Goal: Ask a question: Seek information or help from site administrators or community

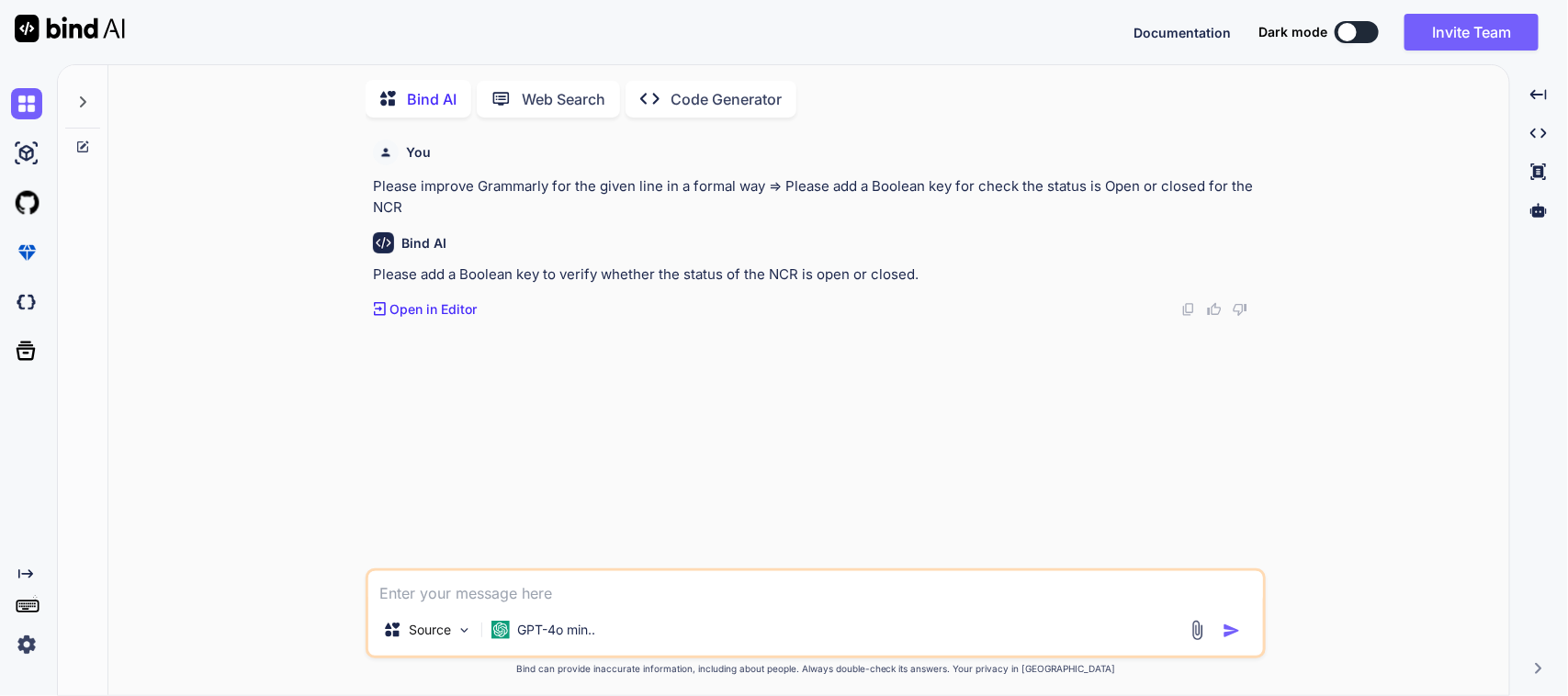
scroll to position [7, 0]
click at [461, 580] on textarea at bounding box center [815, 585] width 895 height 33
paste textarea "Unhandled Exception: type 'String' is not a subtype of type 'bool'"
paste textarea "status: json["status"],"
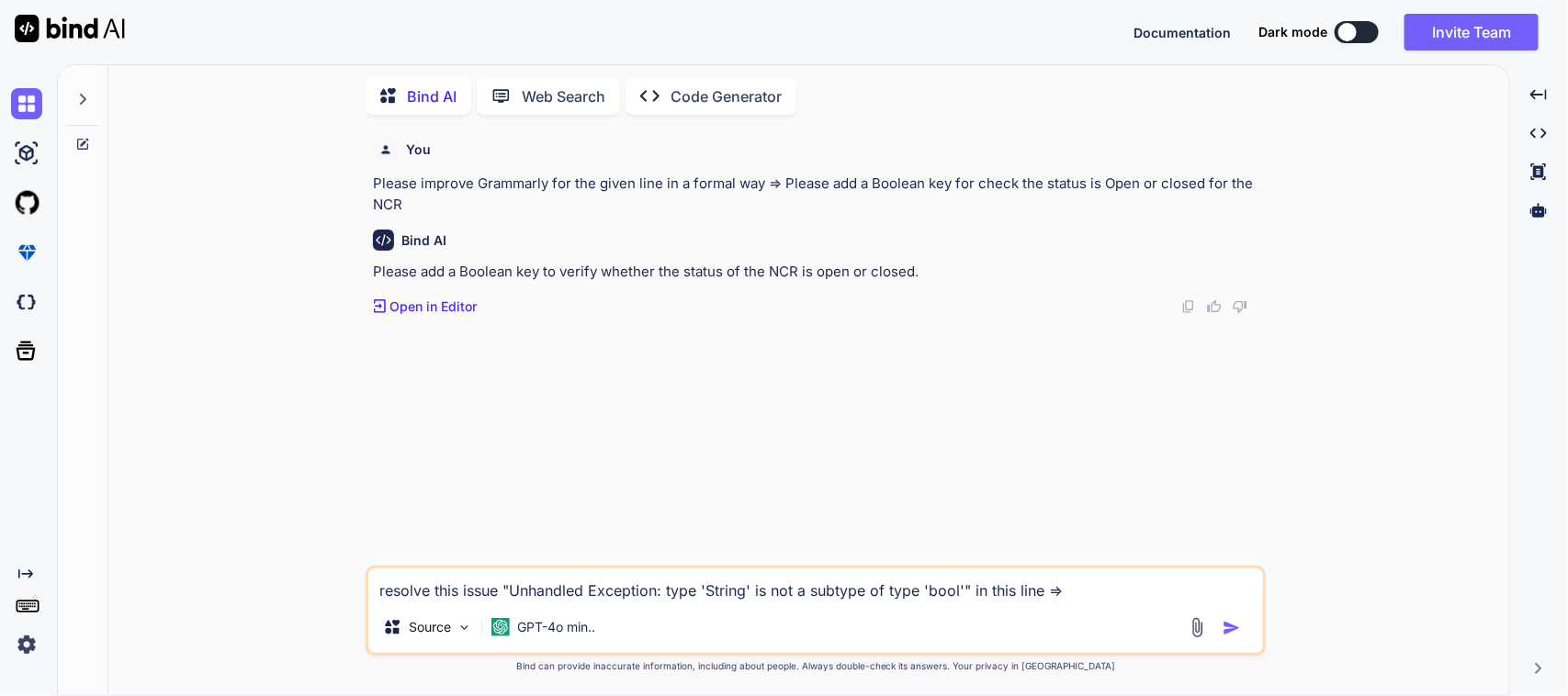
type textarea "resolve this issue "Unhandled Exception: type 'String' is not a subtype of type…"
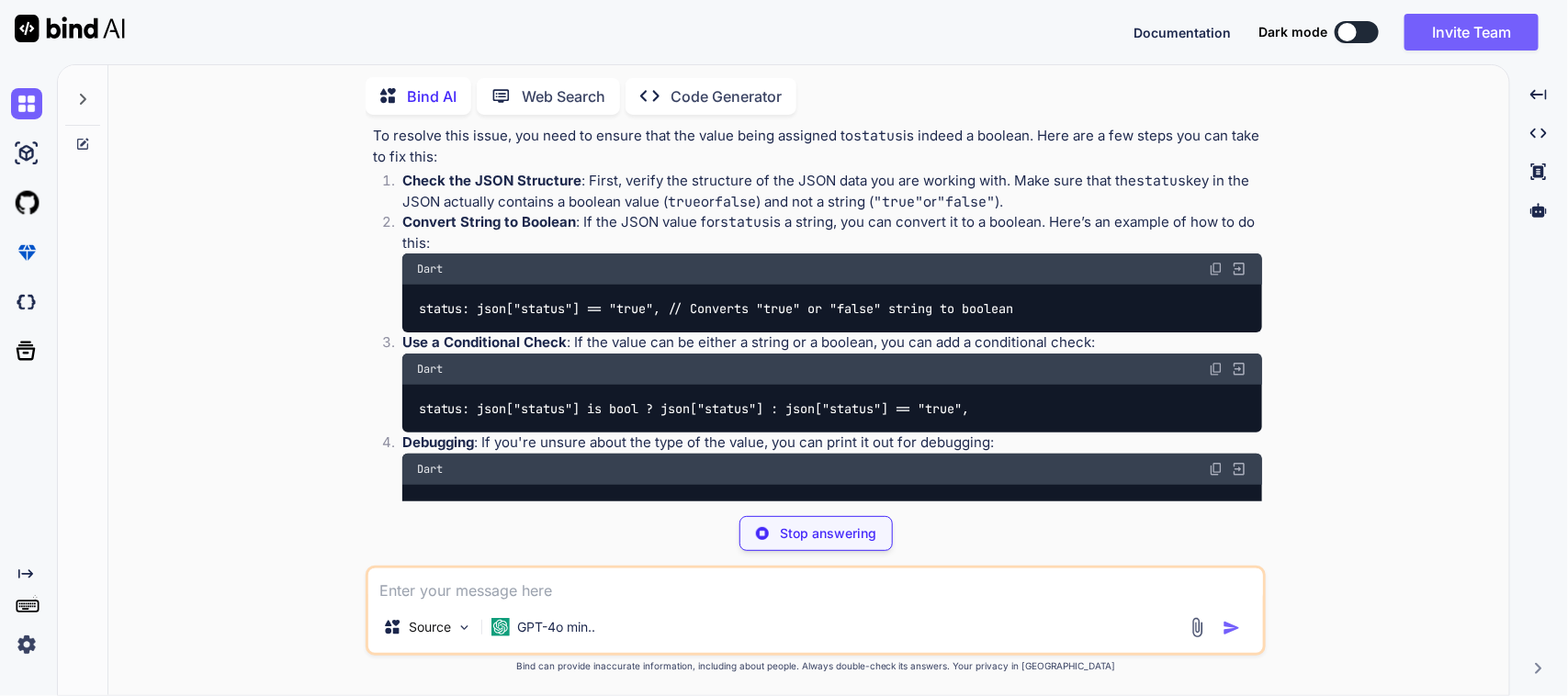
scroll to position [392, 0]
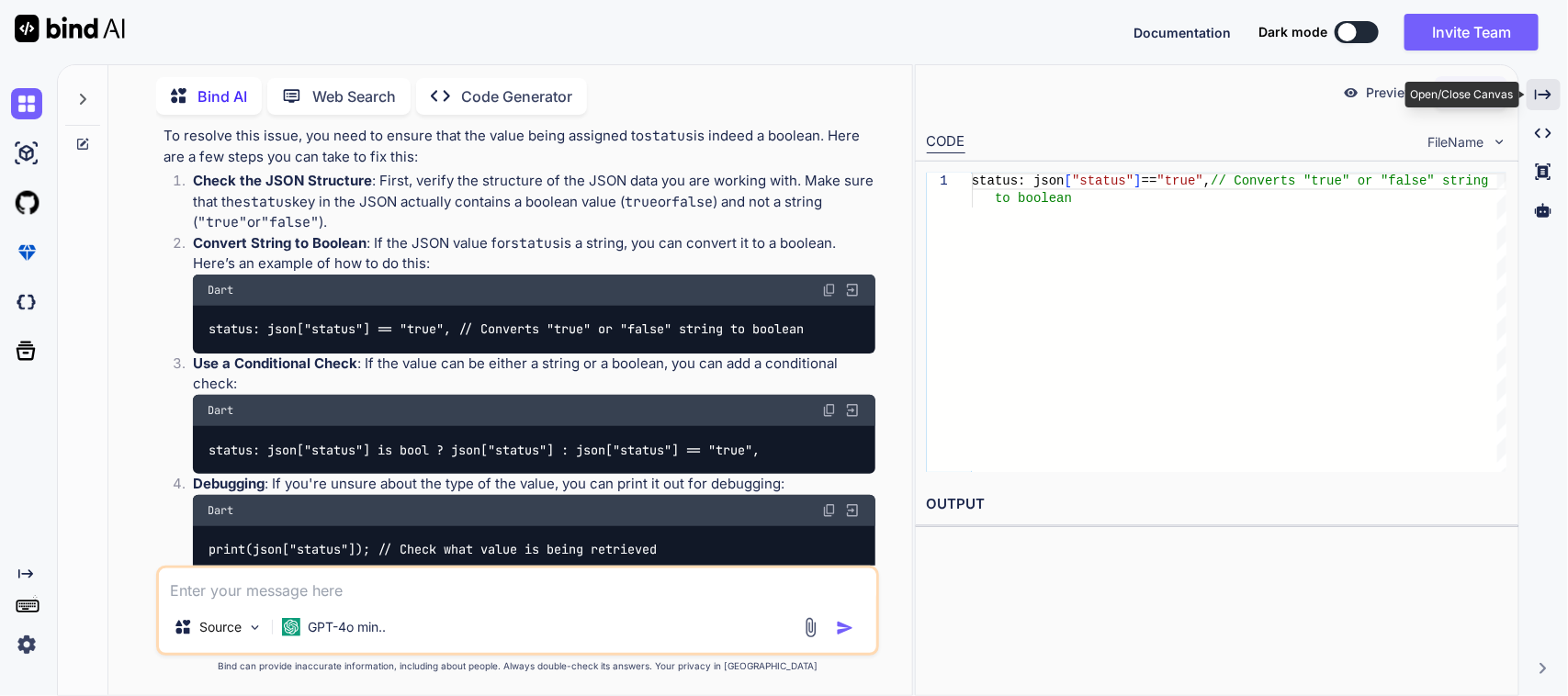
click at [1544, 90] on icon "Created with Pixso." at bounding box center [1544, 95] width 17 height 17
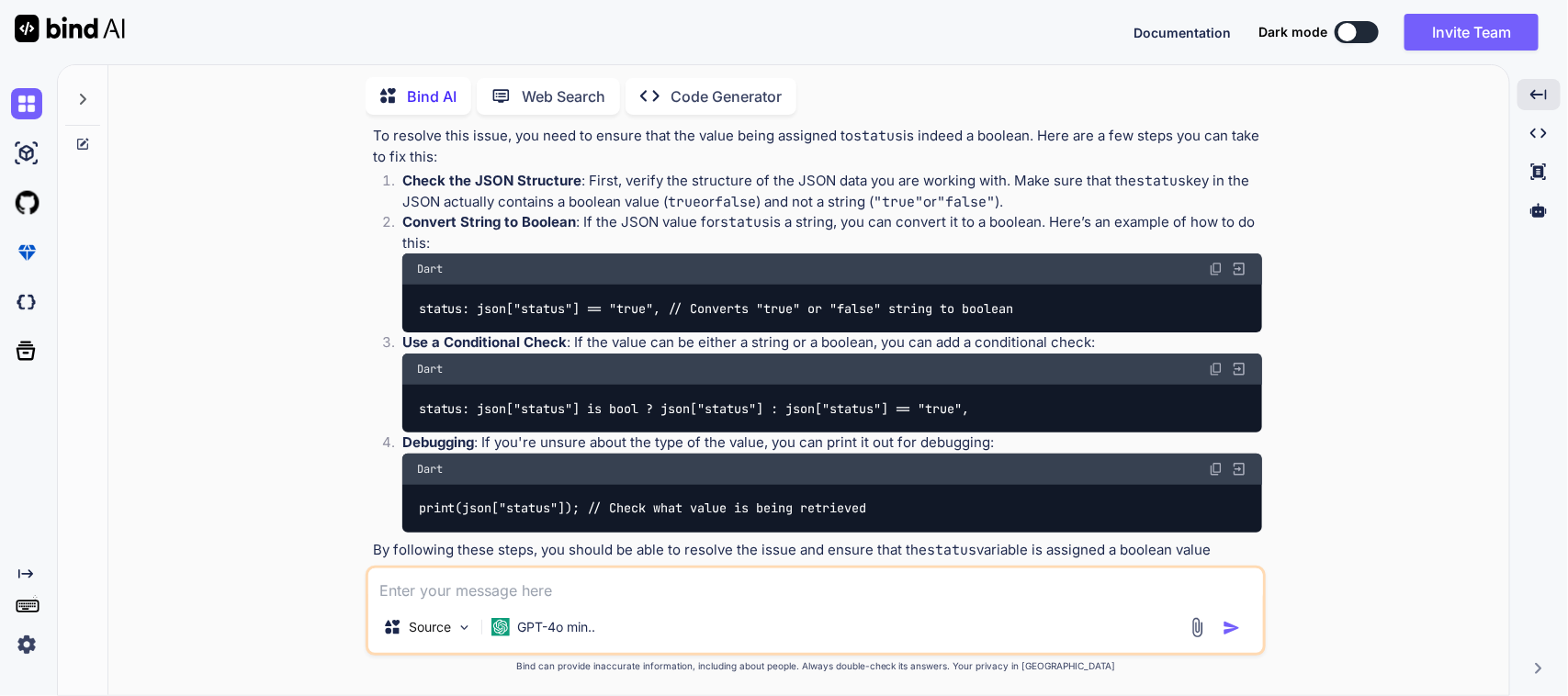
scroll to position [392, 0]
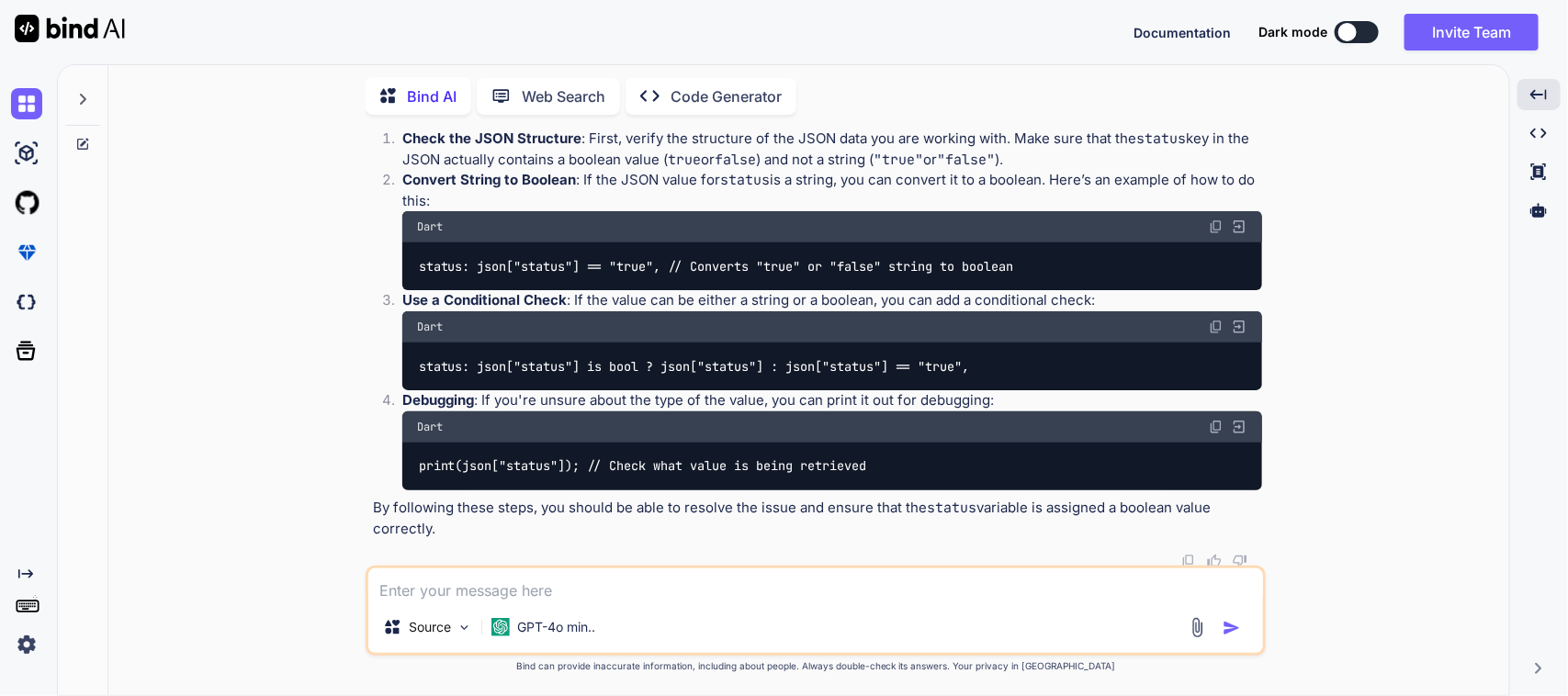
drag, startPoint x: 407, startPoint y: 589, endPoint x: 583, endPoint y: 589, distance: 176.0
click at [411, 589] on textarea at bounding box center [815, 585] width 895 height 33
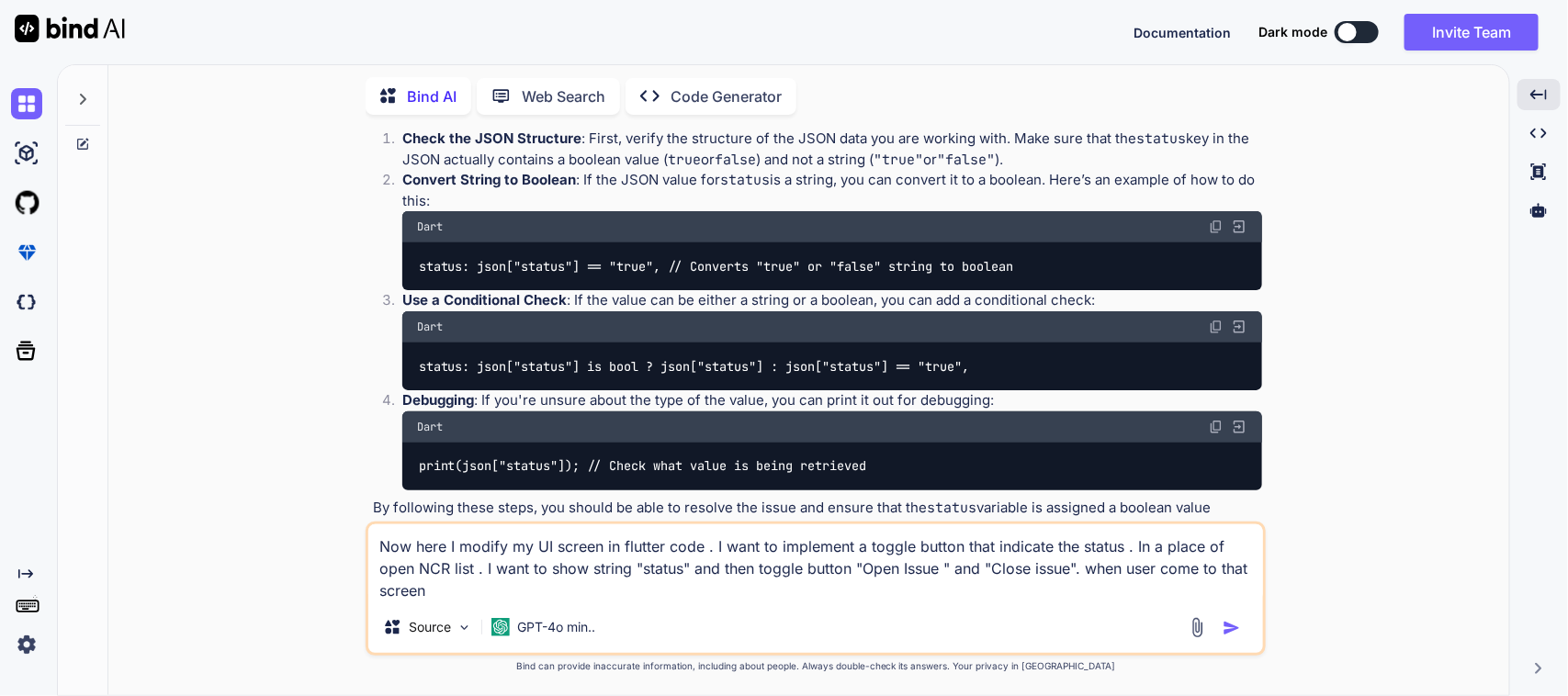
click at [464, 590] on textarea "Now here I modify my UI screen in flutter code . I want to implement a toggle b…" at bounding box center [815, 563] width 895 height 77
paste textarea "/* * Created By - Chetu Team * Description - This class is handling the NCR Mob…"
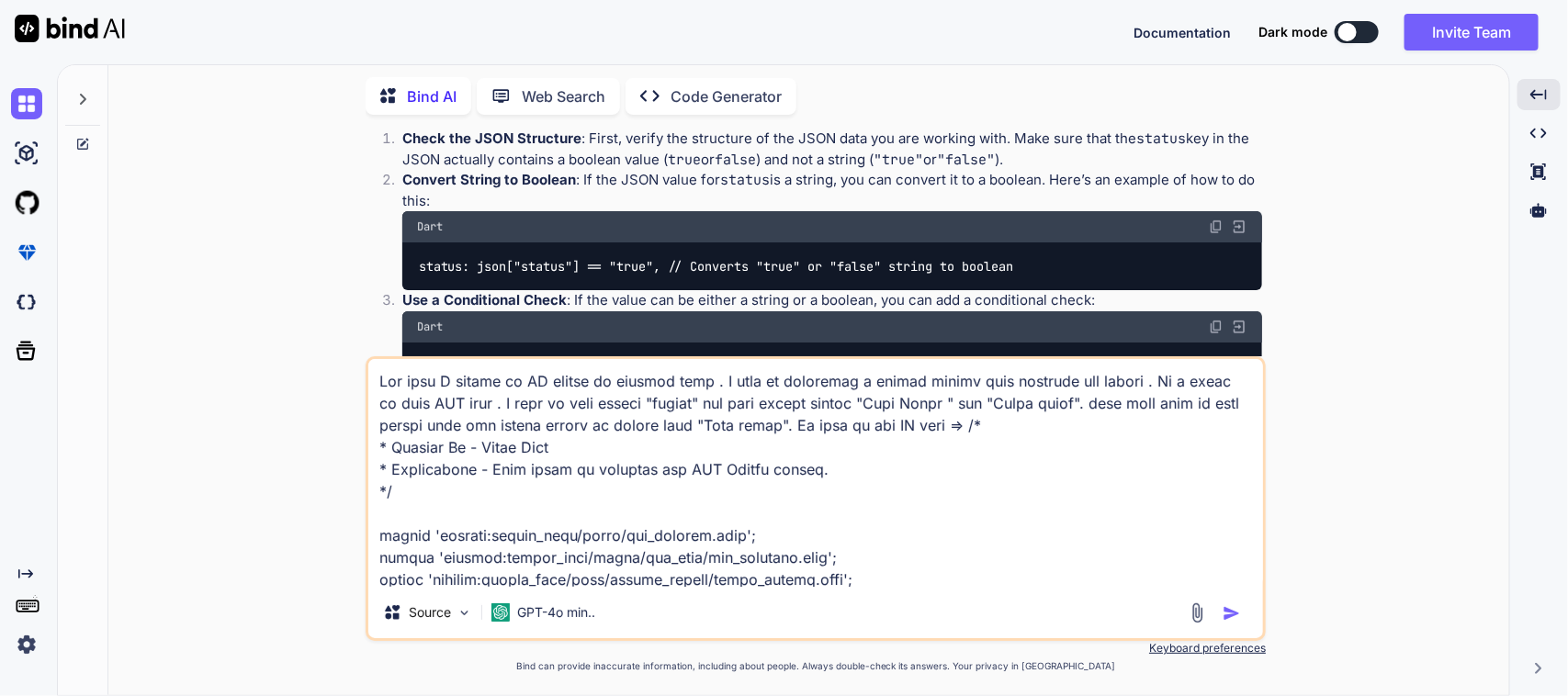
scroll to position [7604, 0]
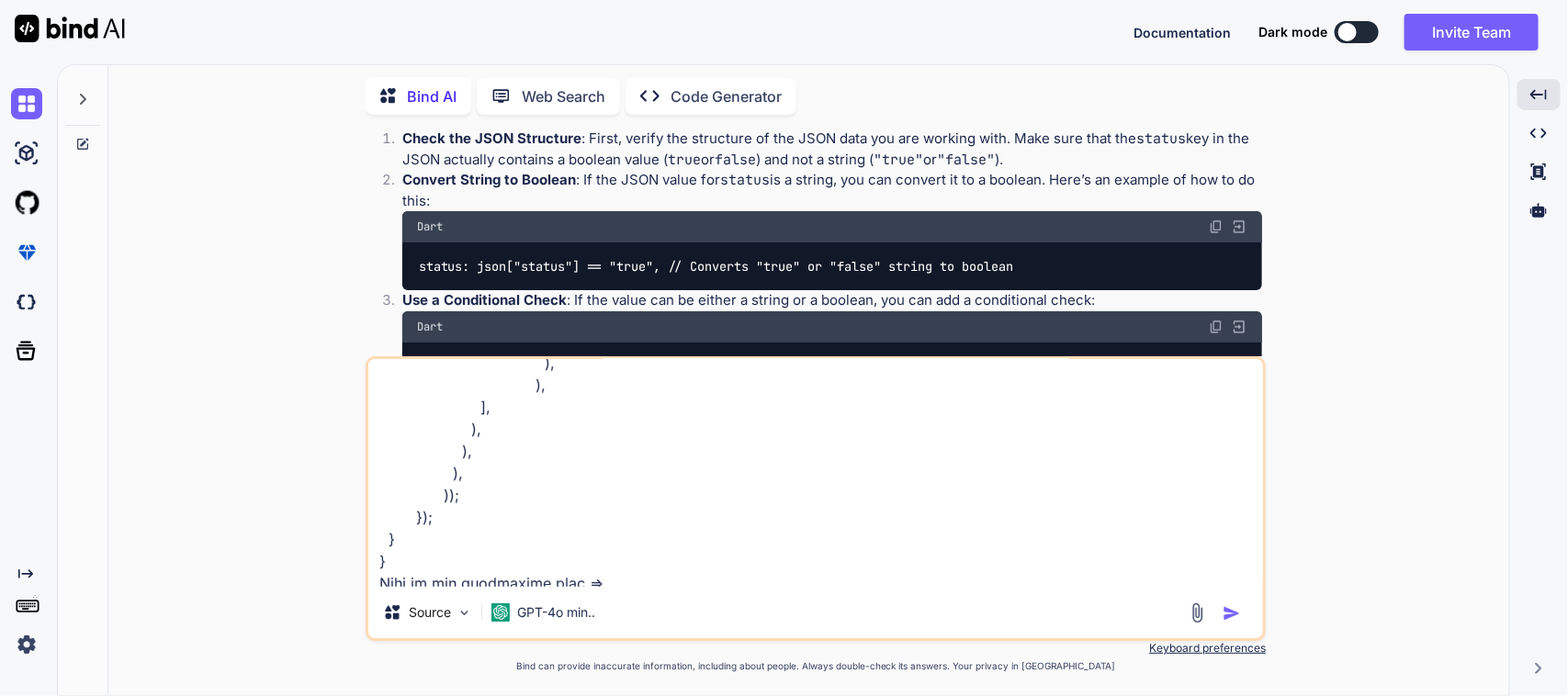
paste textarea "import 'package:sciton_scms/const/app_imports.dart'; import 'package:sciton_scm…"
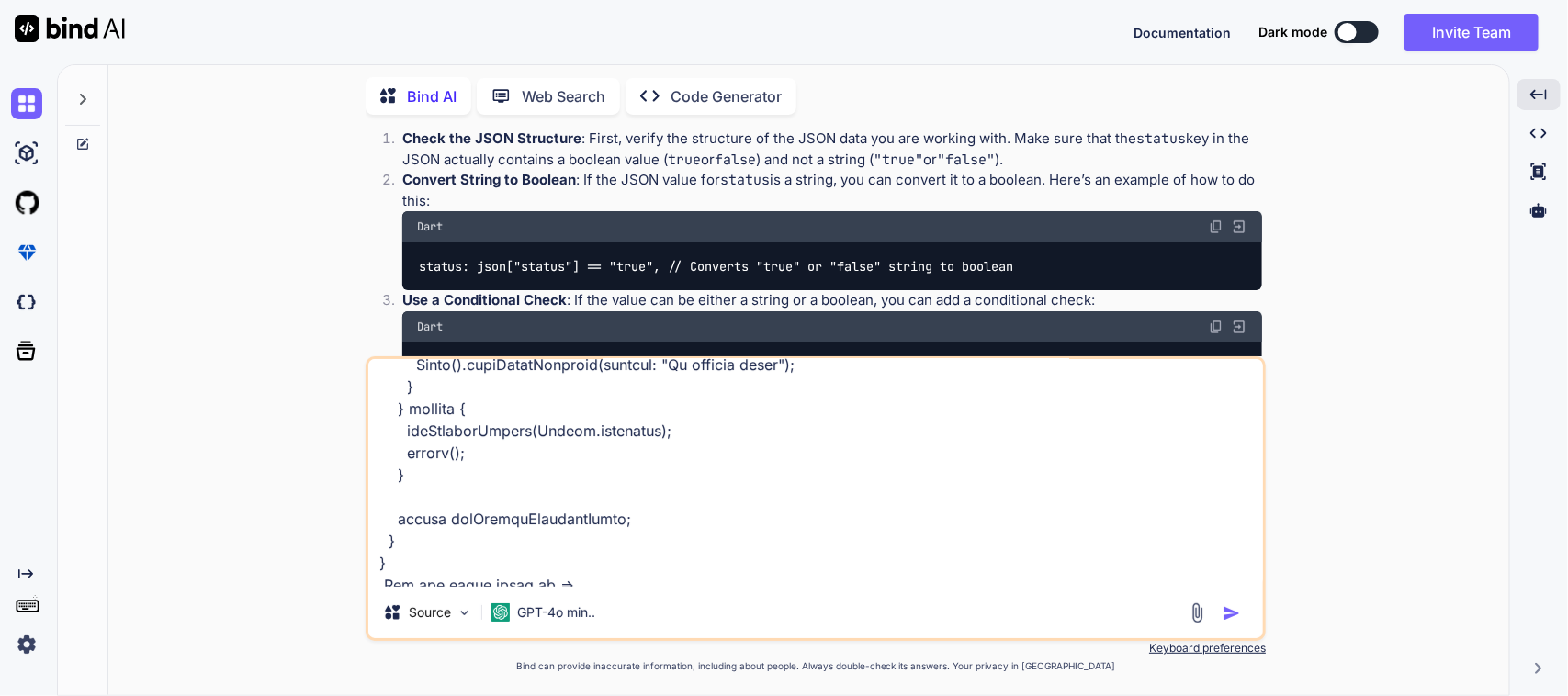
paste textarea "List<NCRModel> ncrResponse = [];"
type textarea "Now here I modify my UI screen in flutter code . I want to implement a toggle b…"
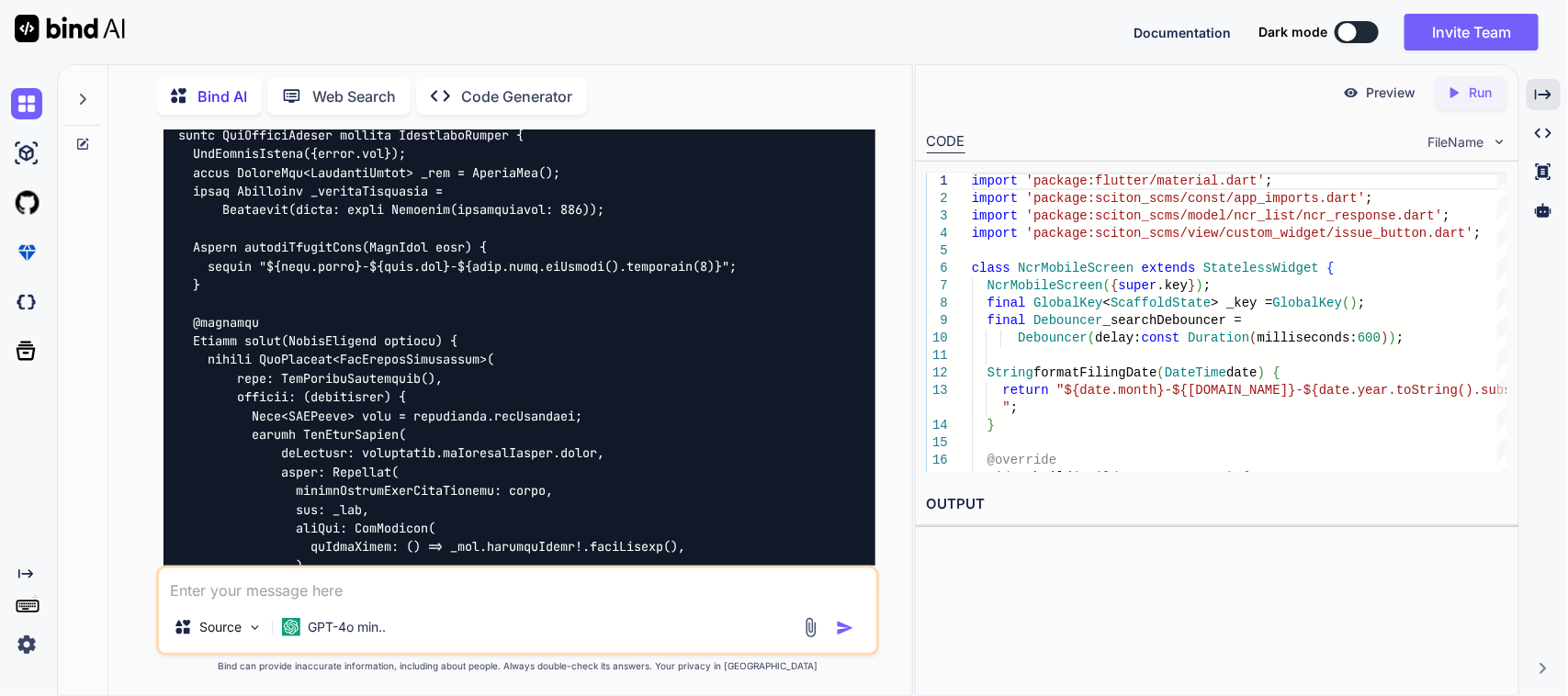
scroll to position [3152, 0]
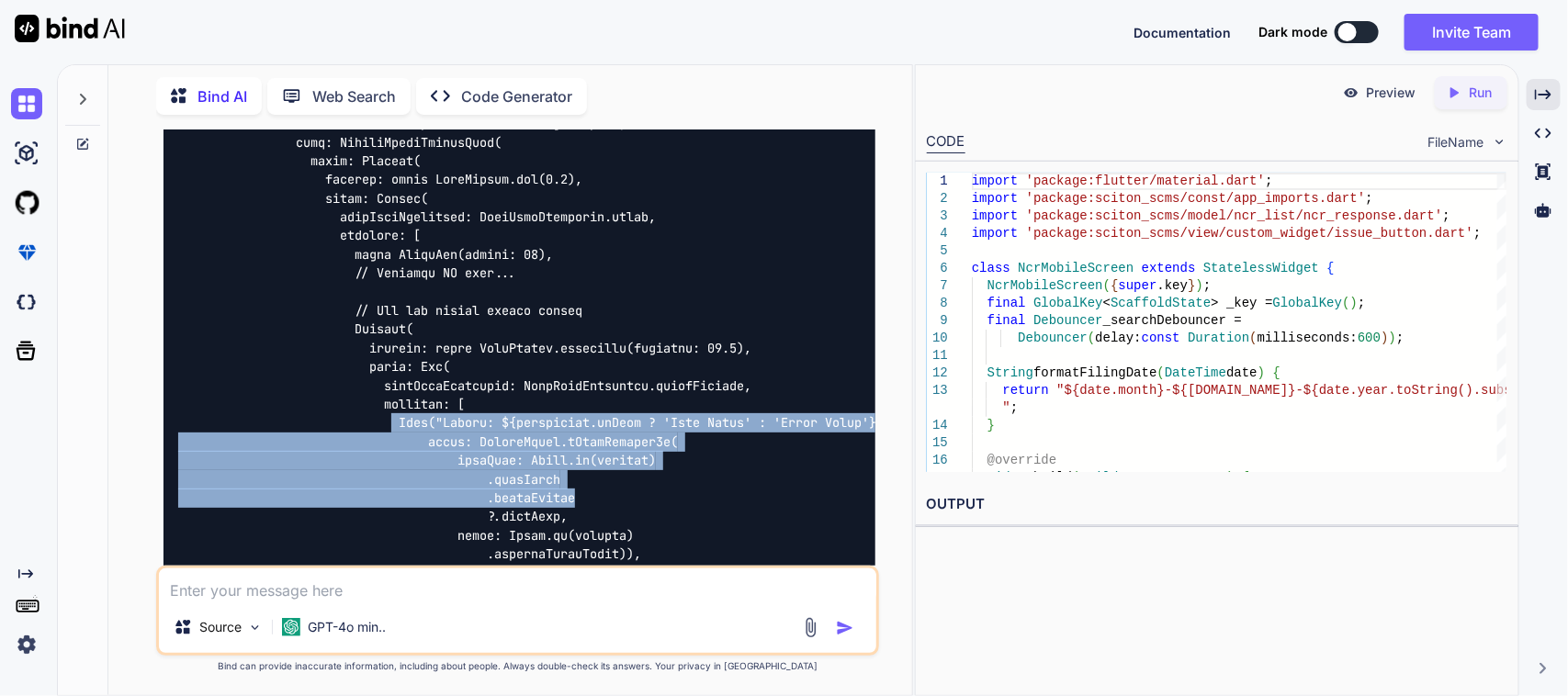
scroll to position [3725, 0]
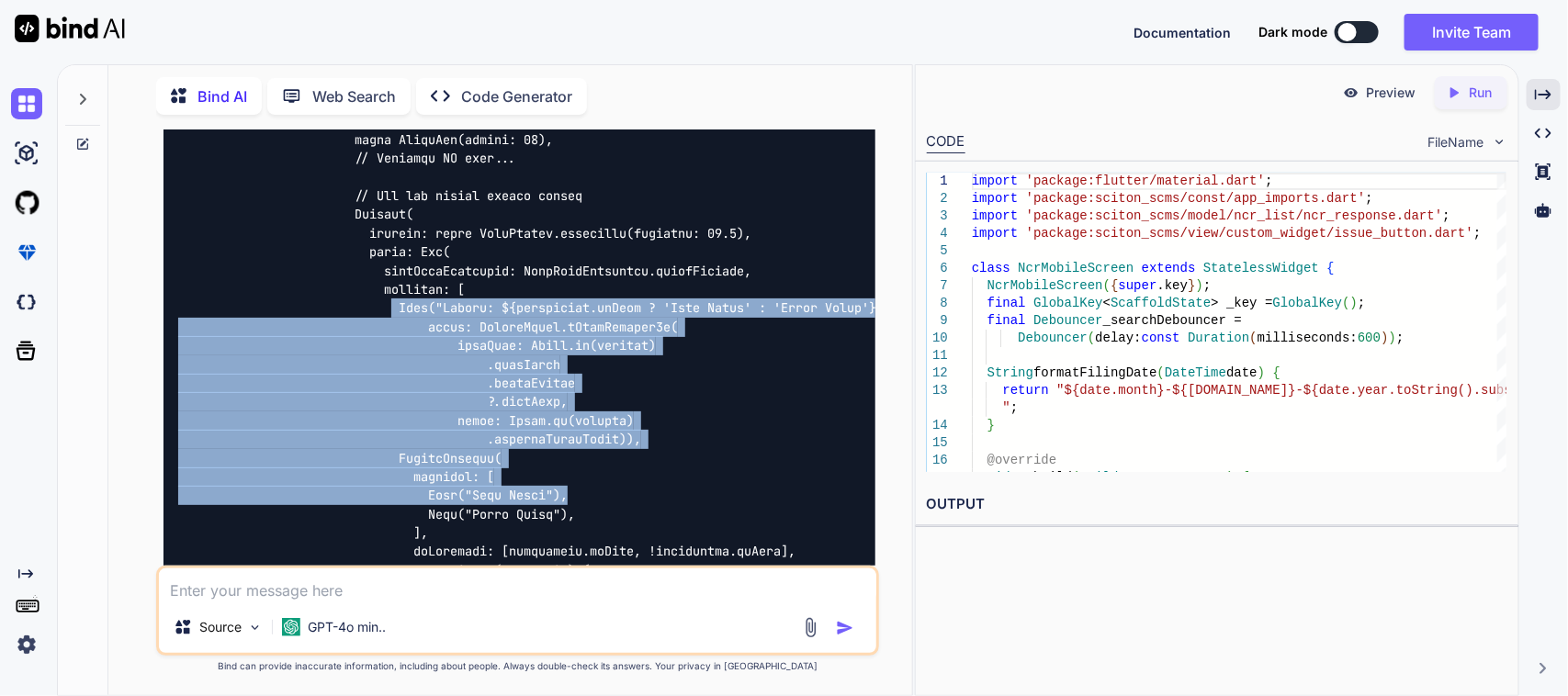
drag, startPoint x: 392, startPoint y: 380, endPoint x: 623, endPoint y: 456, distance: 243.2
click at [623, 456] on div at bounding box center [520, 168] width 713 height 1454
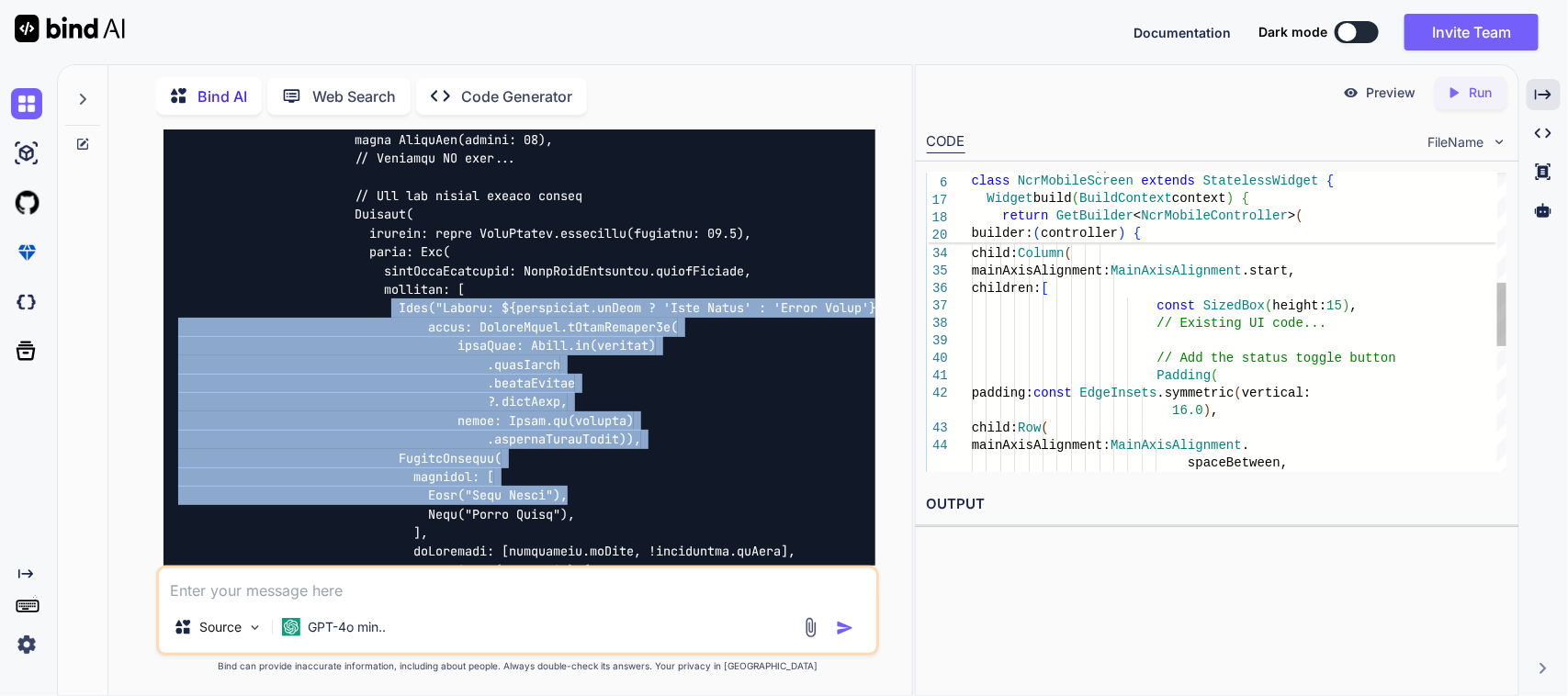
click at [1210, 372] on div ") , drawer: const DrawerWidget ( isFromMain: true ) , body: SingleChildScrollVi…" at bounding box center [1239, 359] width 534 height 1414
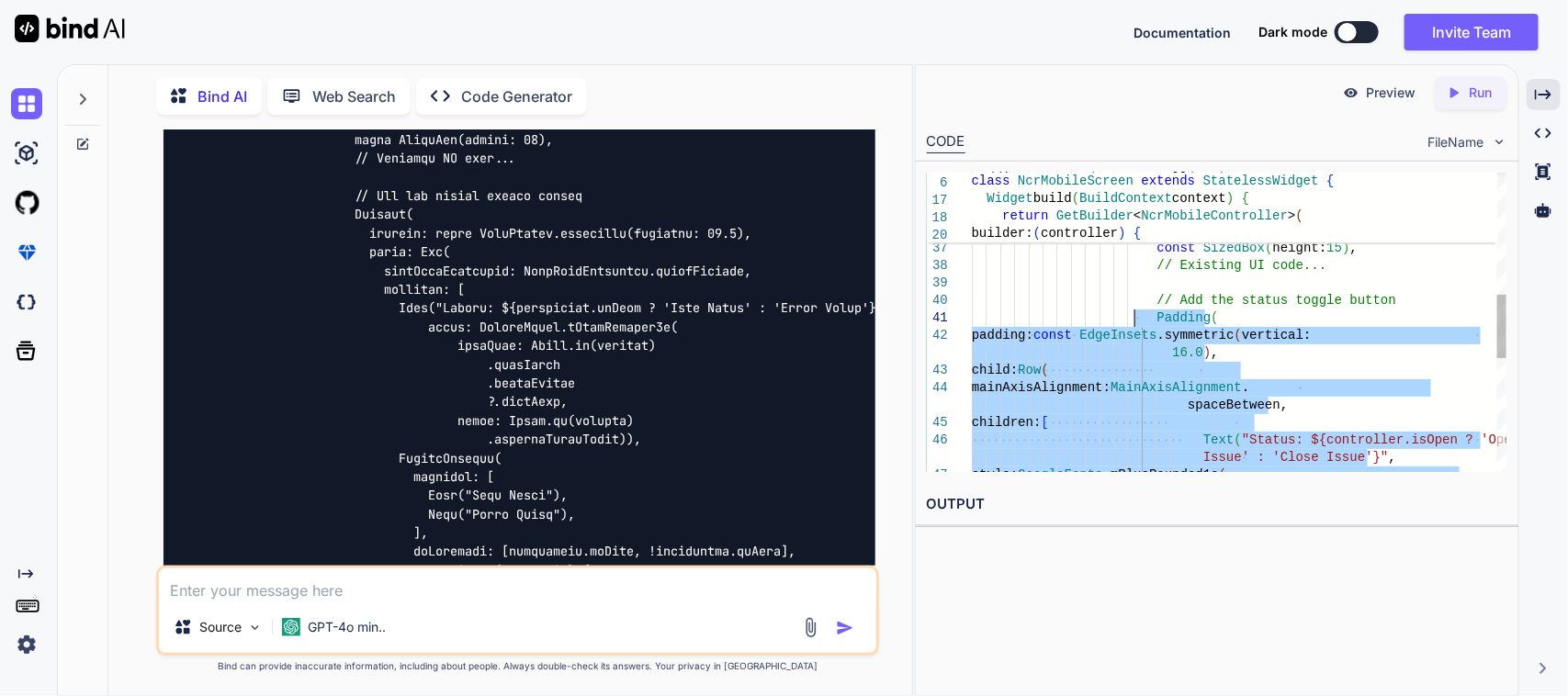
drag, startPoint x: 1200, startPoint y: 416, endPoint x: 1135, endPoint y: 320, distance: 115.9
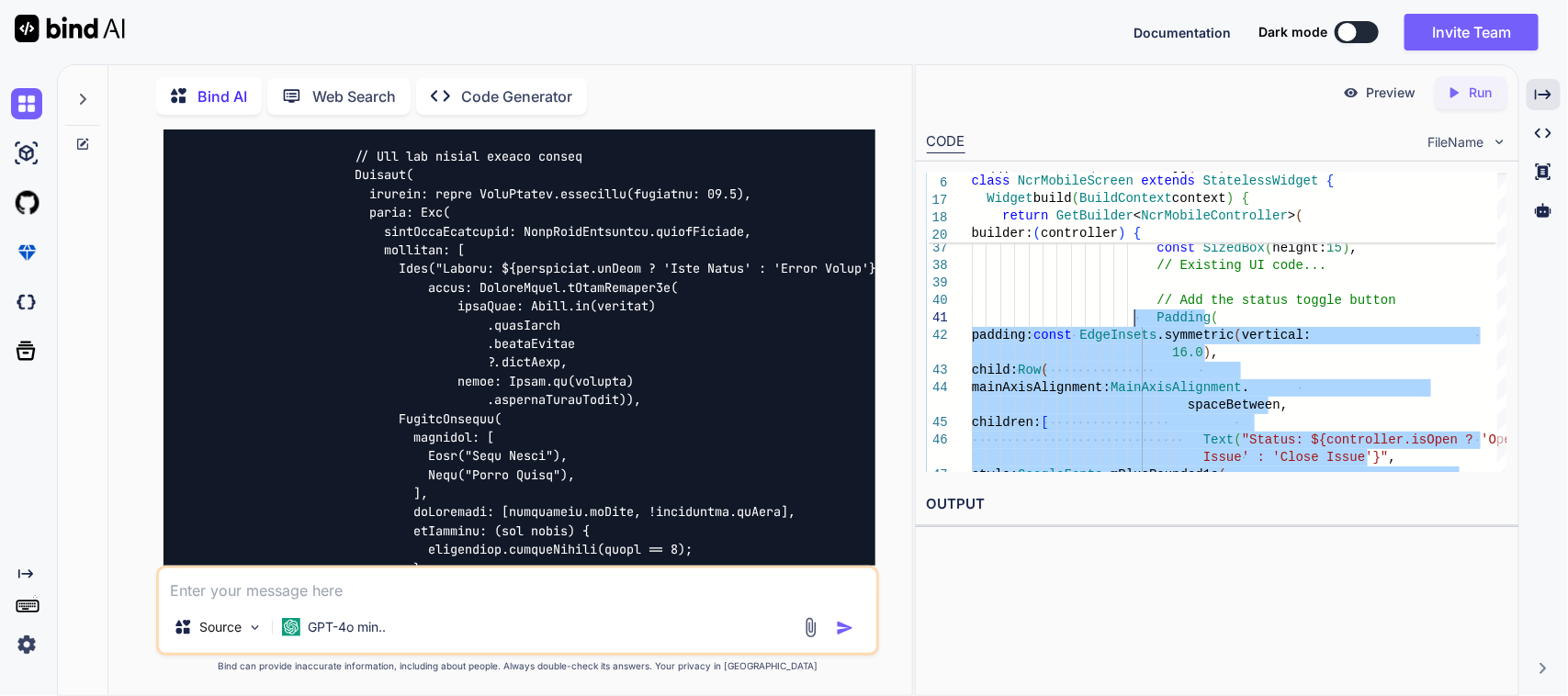
scroll to position [3725, 0]
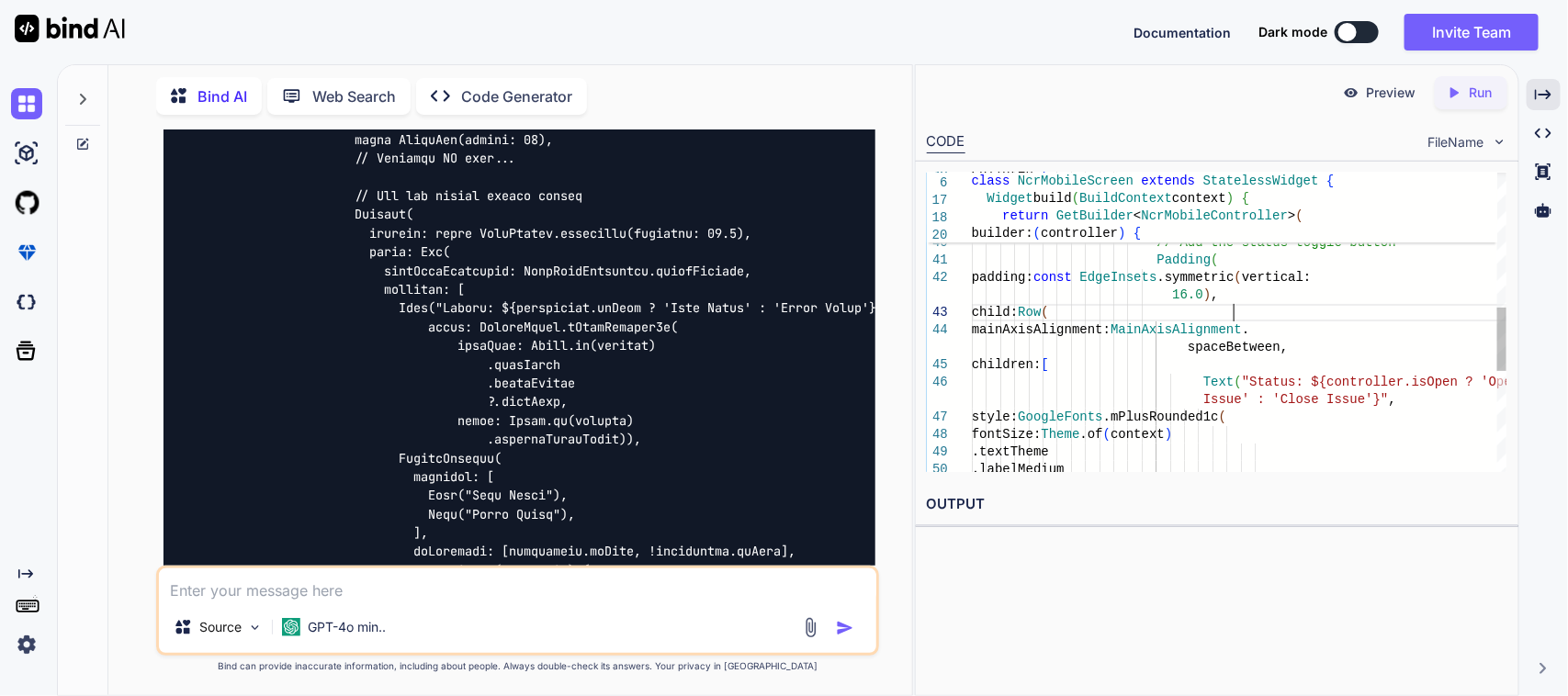
click at [1244, 313] on div "16.0 ) , // Add the status toggle button Padding ( padding: const EdgeInsets .s…" at bounding box center [1239, 244] width 534 height 1414
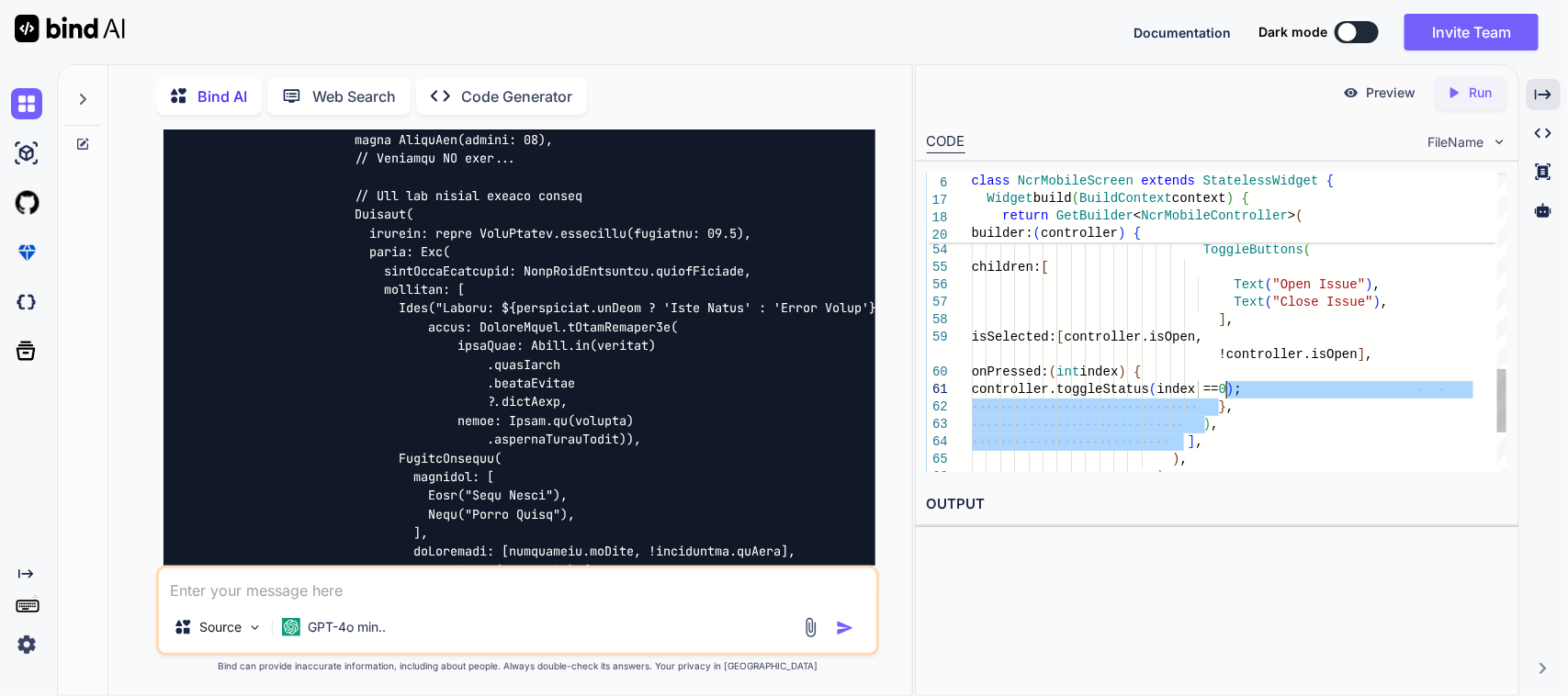
drag, startPoint x: 1203, startPoint y: 449, endPoint x: 1225, endPoint y: 397, distance: 56.5
drag, startPoint x: 1183, startPoint y: 448, endPoint x: 1201, endPoint y: 411, distance: 41.1
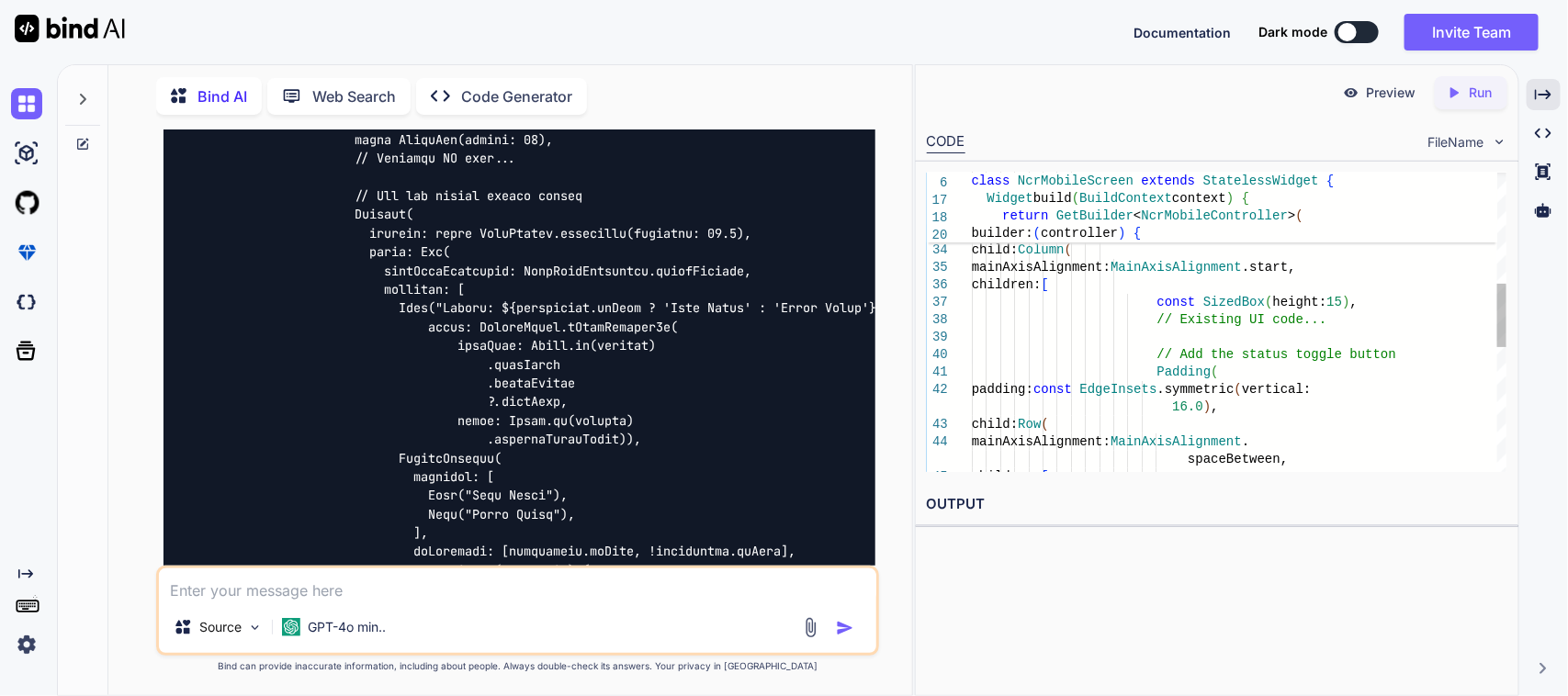
click at [1231, 375] on div "children: [ const SizedBox ( height: 15 ) , // Existing UI code... // Add the s…" at bounding box center [1239, 355] width 534 height 1414
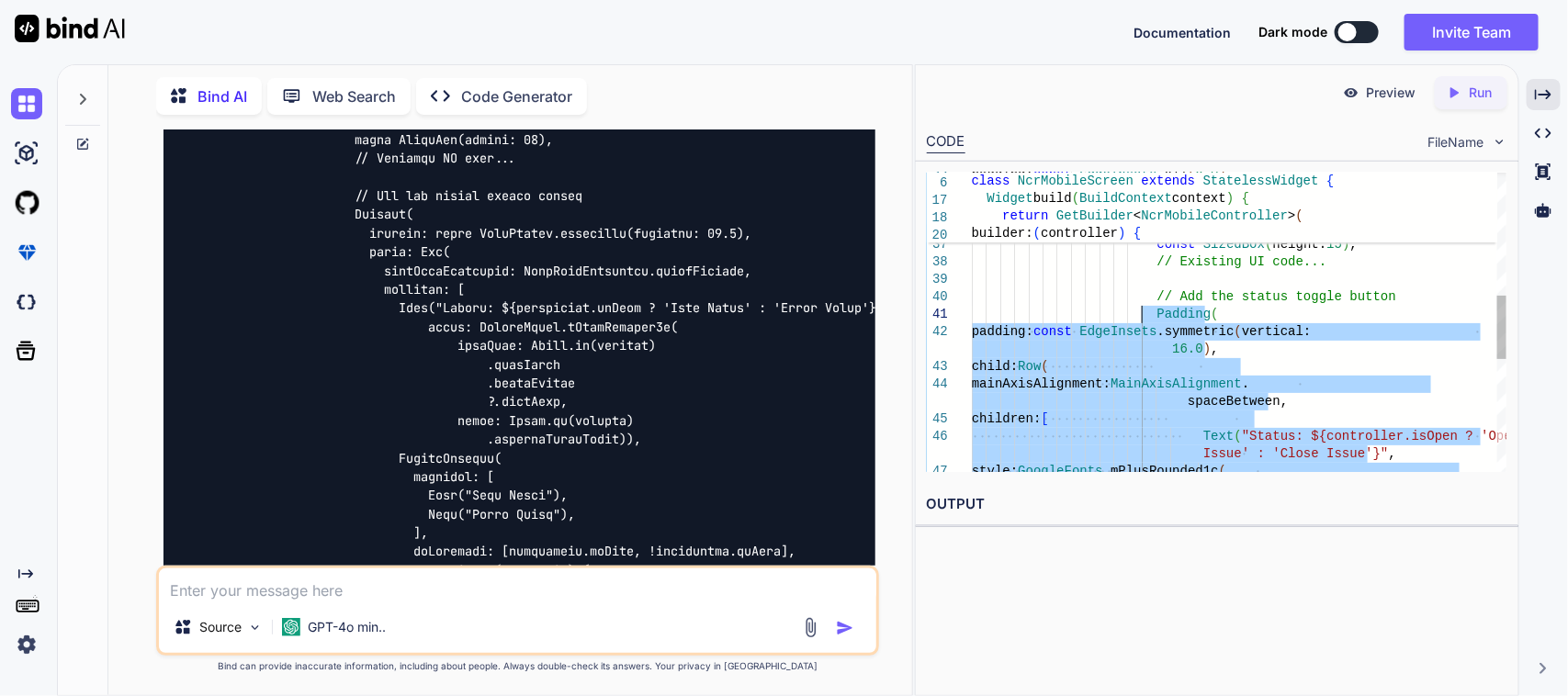
drag, startPoint x: 1168, startPoint y: 420, endPoint x: 1140, endPoint y: 318, distance: 105.8
type textarea "// Add the status toggle button Padding( padding: const EdgeInsets.symmetric(ve…"
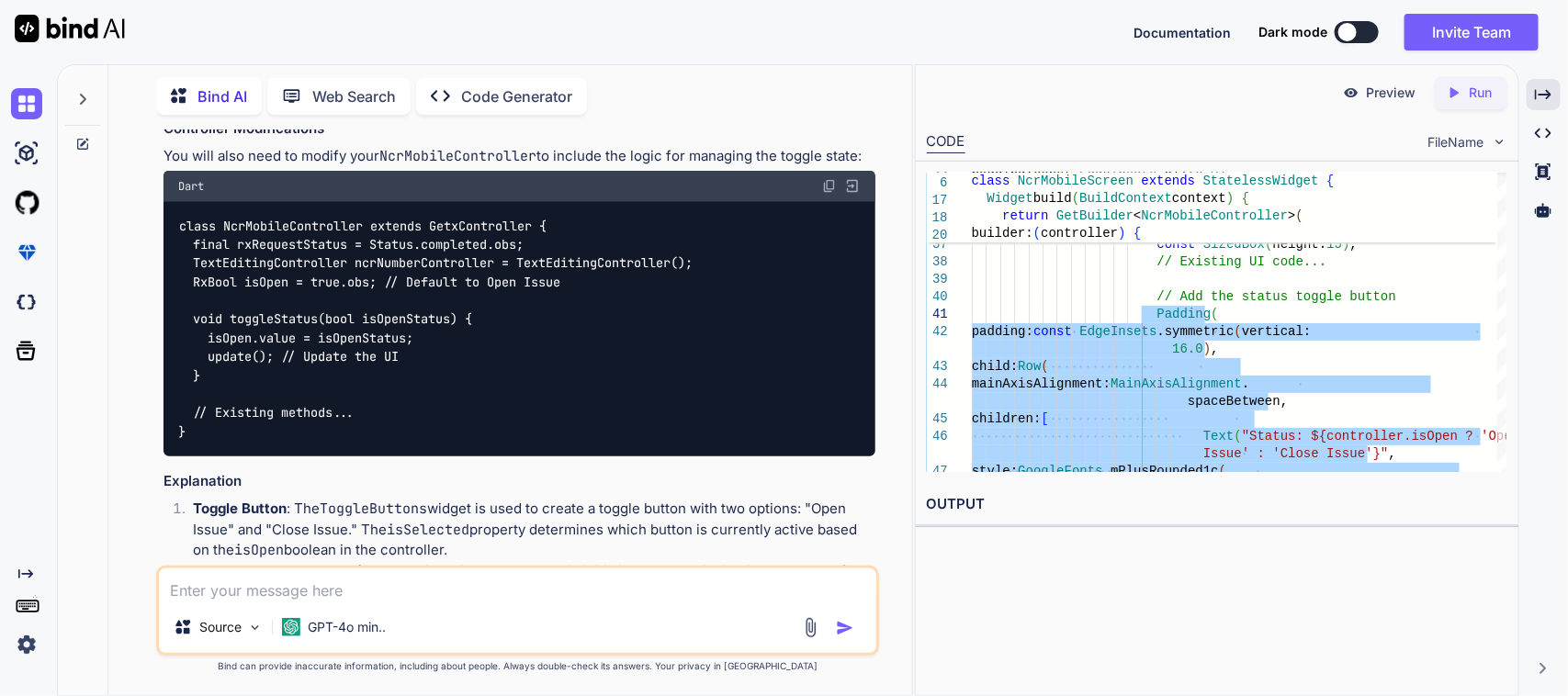
scroll to position [4531, 0]
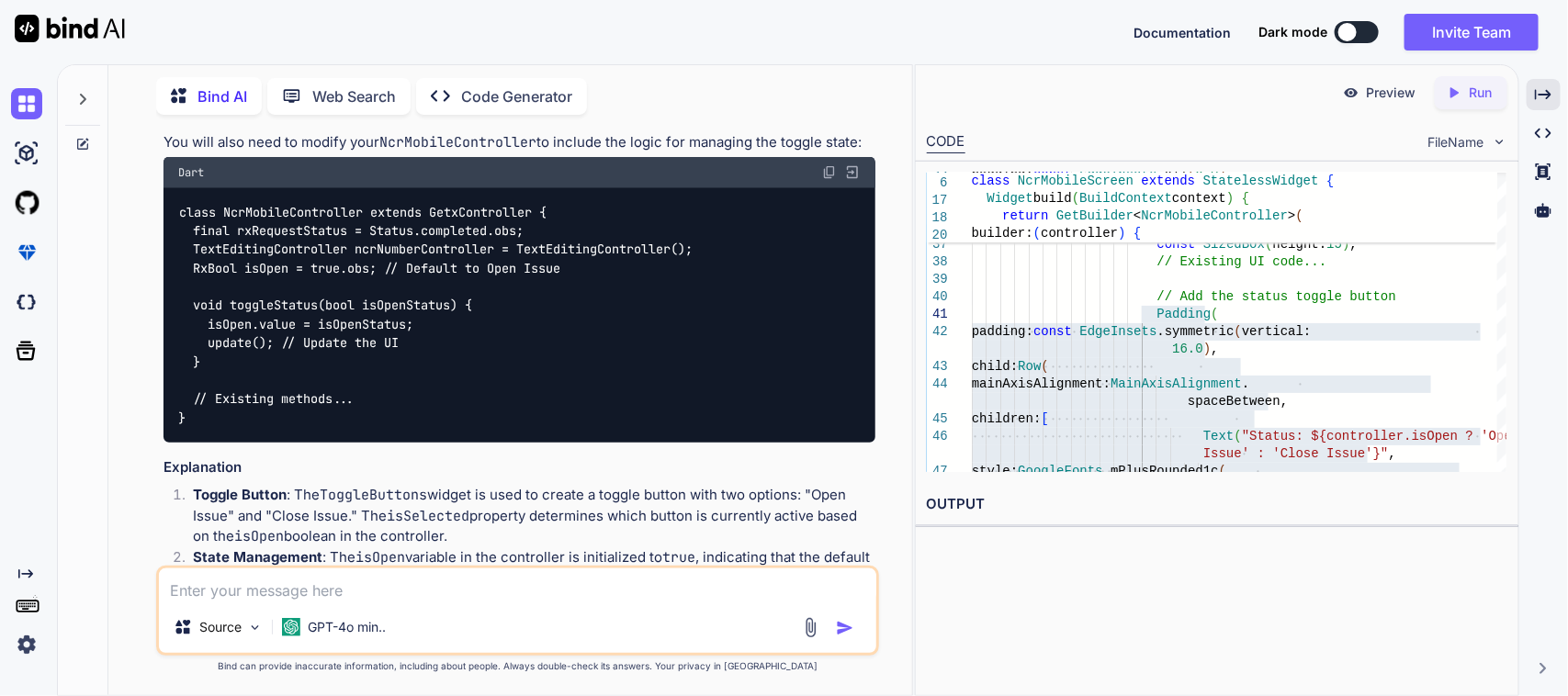
click at [525, 300] on div "class NcrMobileController extends GetxController { final rxRequestStatus = Stat…" at bounding box center [520, 315] width 713 height 255
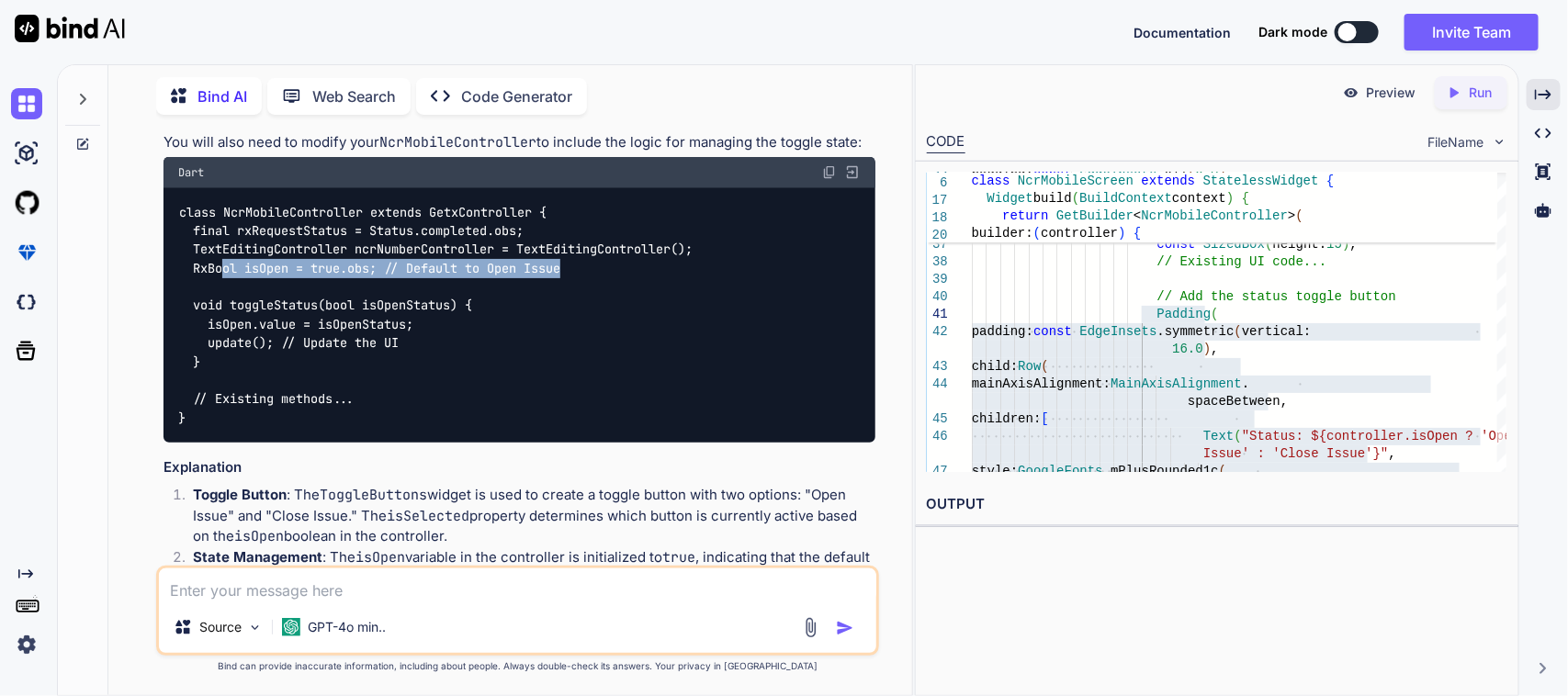
drag, startPoint x: 613, startPoint y: 244, endPoint x: 226, endPoint y: 242, distance: 387.0
click at [226, 242] on div "class NcrMobileController extends GetxController { final rxRequestStatus = Stat…" at bounding box center [520, 315] width 713 height 255
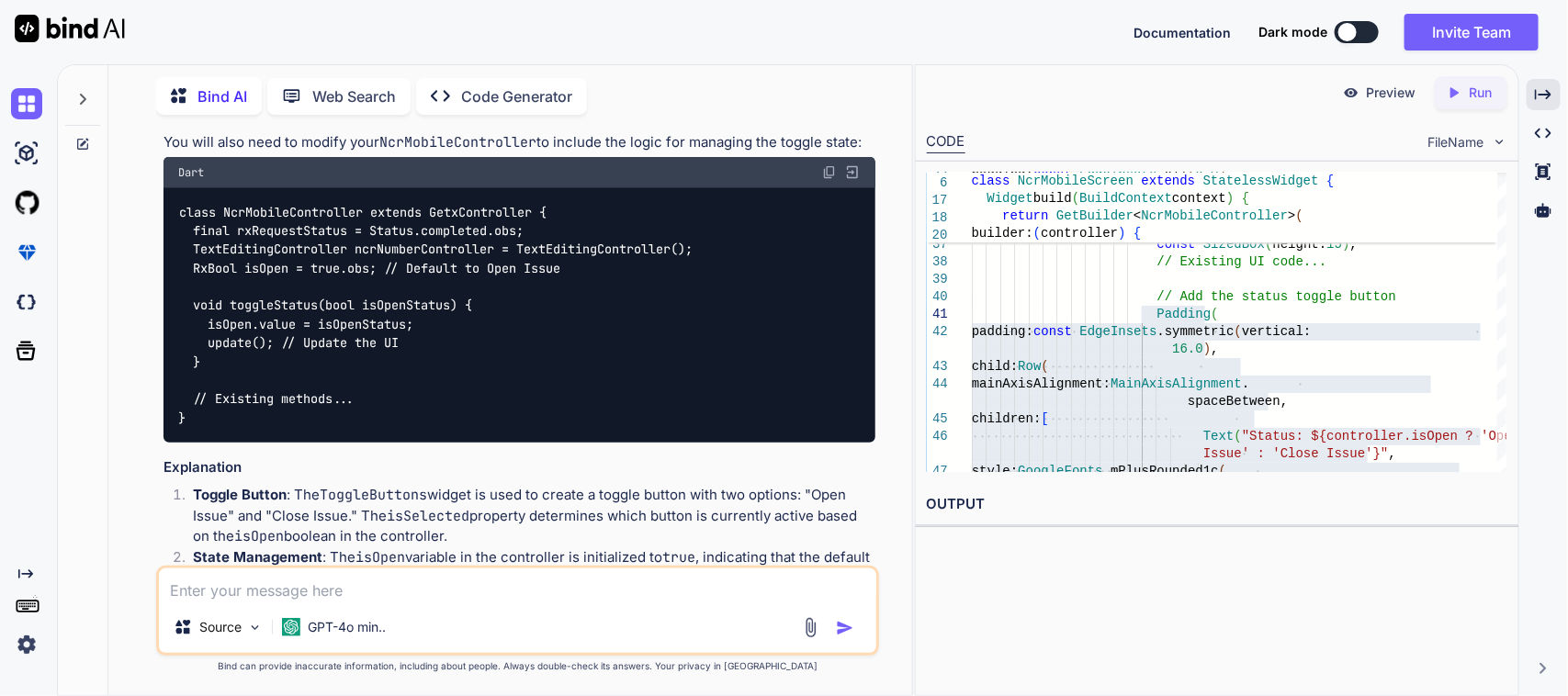
click at [419, 254] on div "class NcrMobileController extends GetxController { final rxRequestStatus = Stat…" at bounding box center [520, 315] width 713 height 255
drag, startPoint x: 383, startPoint y: 242, endPoint x: 194, endPoint y: 241, distance: 189.0
click at [194, 241] on code "class NcrMobileController extends GetxController { final rxRequestStatus = Stat…" at bounding box center [435, 315] width 514 height 225
copy code "RxBool isOpen = true.obs;"
click at [484, 281] on div "class NcrMobileController extends GetxController { final rxRequestStatus = Stat…" at bounding box center [520, 315] width 713 height 255
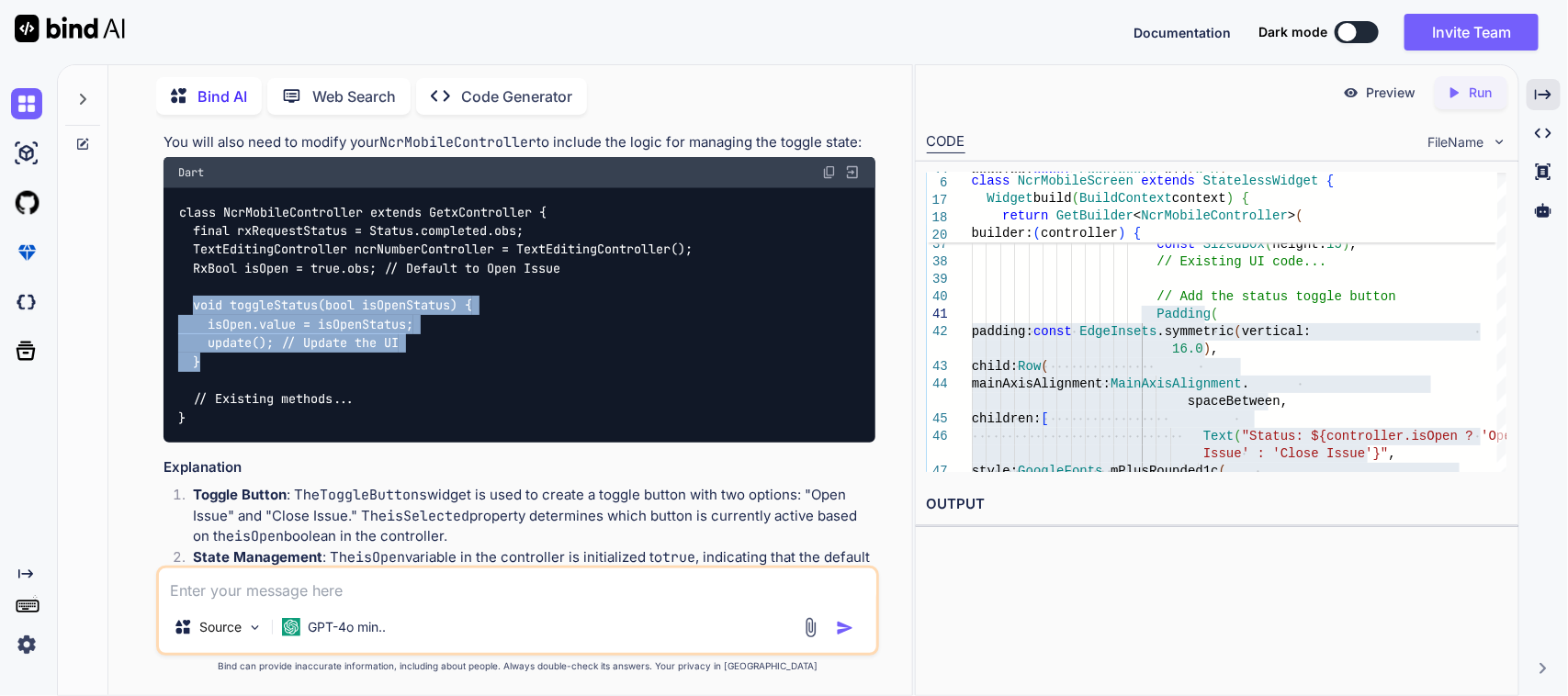
drag, startPoint x: 214, startPoint y: 335, endPoint x: 189, endPoint y: 283, distance: 57.7
click at [189, 283] on div "class NcrMobileController extends GetxController { final rxRequestStatus = Stat…" at bounding box center [520, 315] width 713 height 255
copy code "void toggleStatus(bool isOpenStatus) { isOpen.value = isOpenStatus; update(); /…"
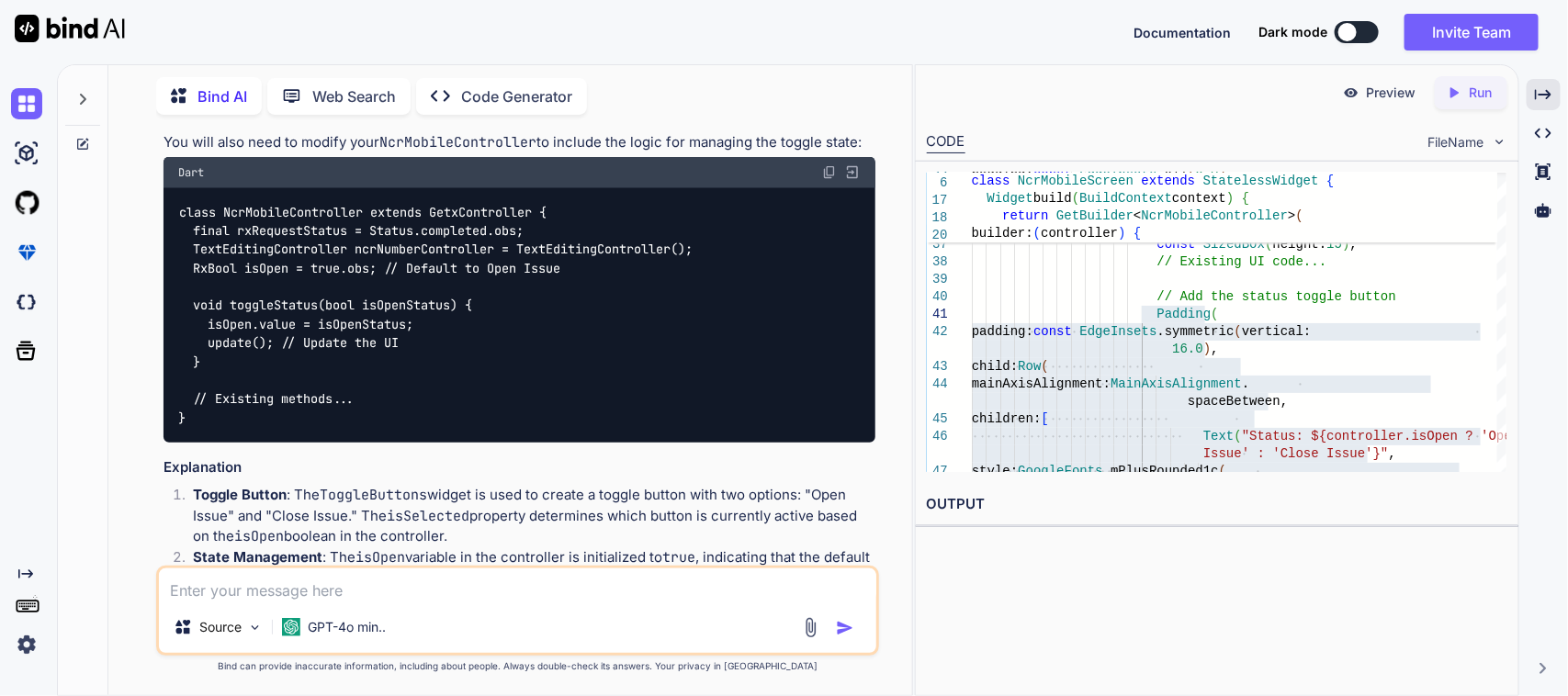
click at [399, 577] on textarea at bounding box center [518, 585] width 718 height 33
paste textarea "Conditions must have a static type of 'bool'. Try changing the condition."
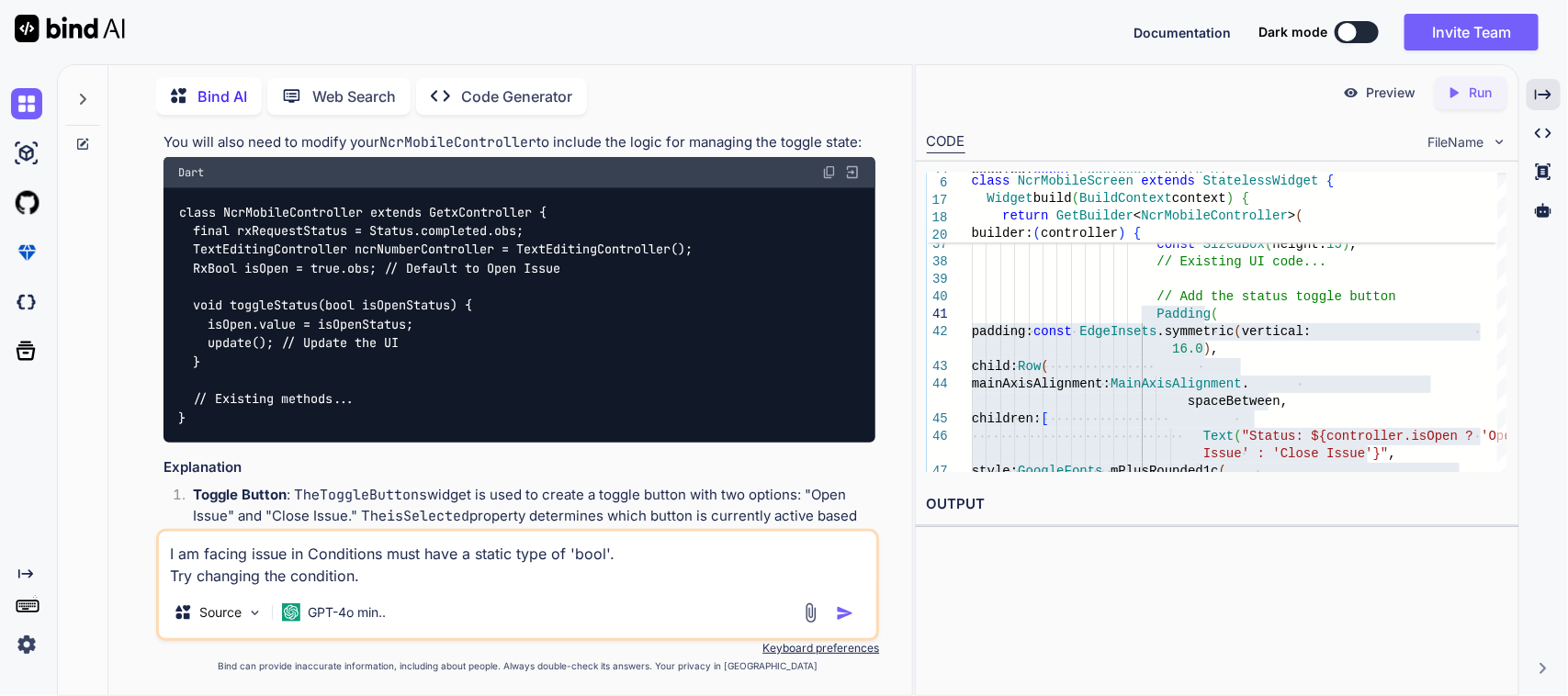
drag, startPoint x: 304, startPoint y: 549, endPoint x: 370, endPoint y: 553, distance: 66.1
click at [312, 550] on textarea "I am facing issue in Conditions must have a static type of 'bool'. Try changing…" at bounding box center [518, 559] width 718 height 55
paste textarea ""Status: ${controller.isOpen"
type textarea "I am facing issue in "Status: ${controller.isOpen =>Conditions must have a stat…"
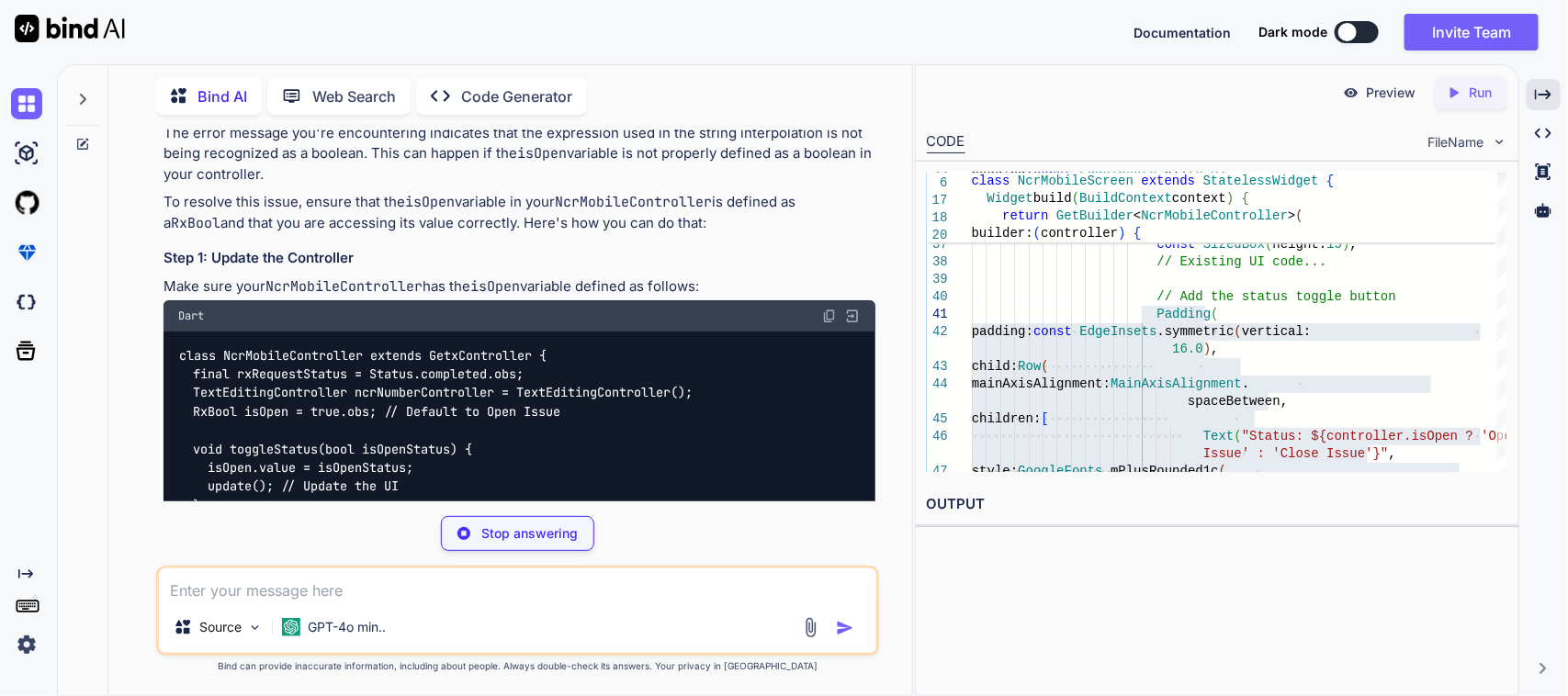
scroll to position [5363, 0]
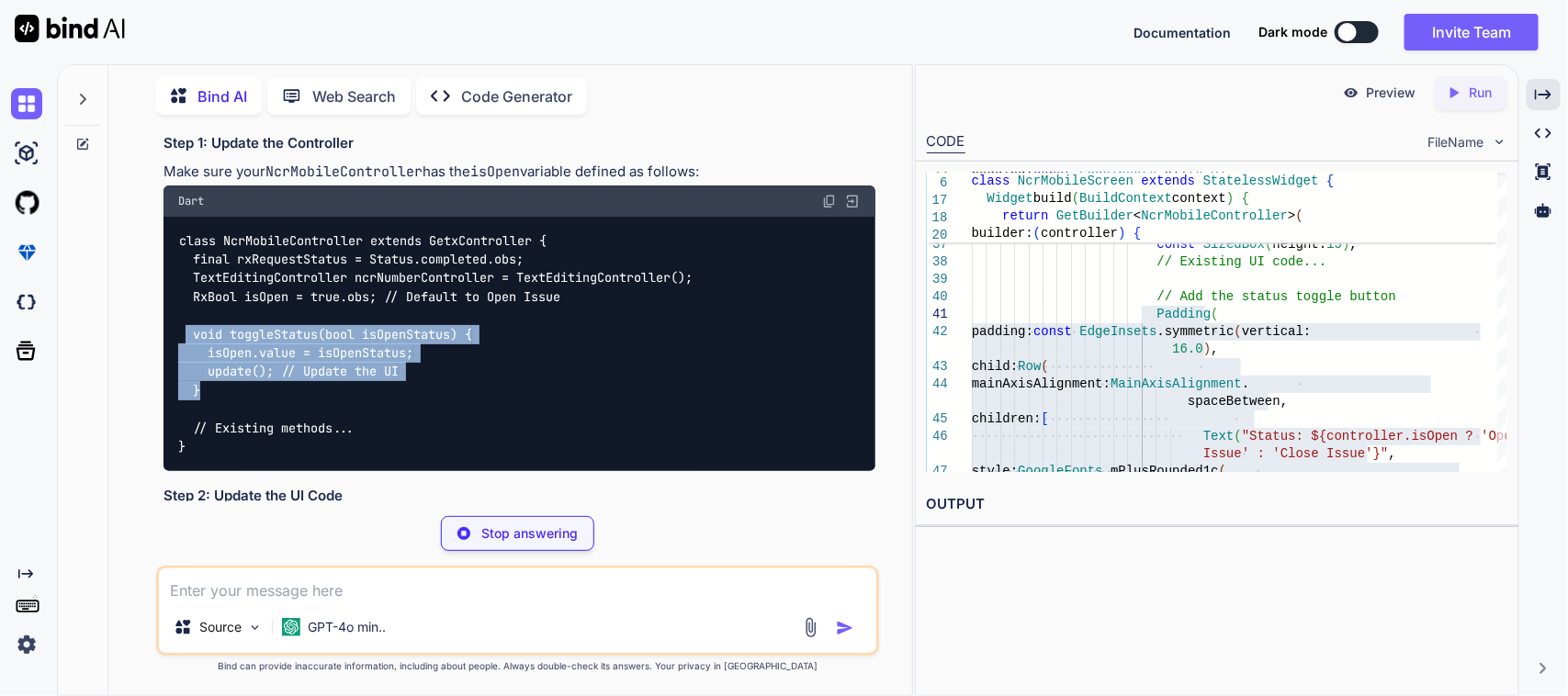
drag, startPoint x: 258, startPoint y: 366, endPoint x: 187, endPoint y: 314, distance: 88.0
click at [187, 314] on div "class NcrMobileController extends GetxController { final rxRequestStatus = Stat…" at bounding box center [520, 343] width 713 height 255
copy code "void toggleStatus(bool isOpenStatus) { isOpen.value = isOpenStatus; update(); /…"
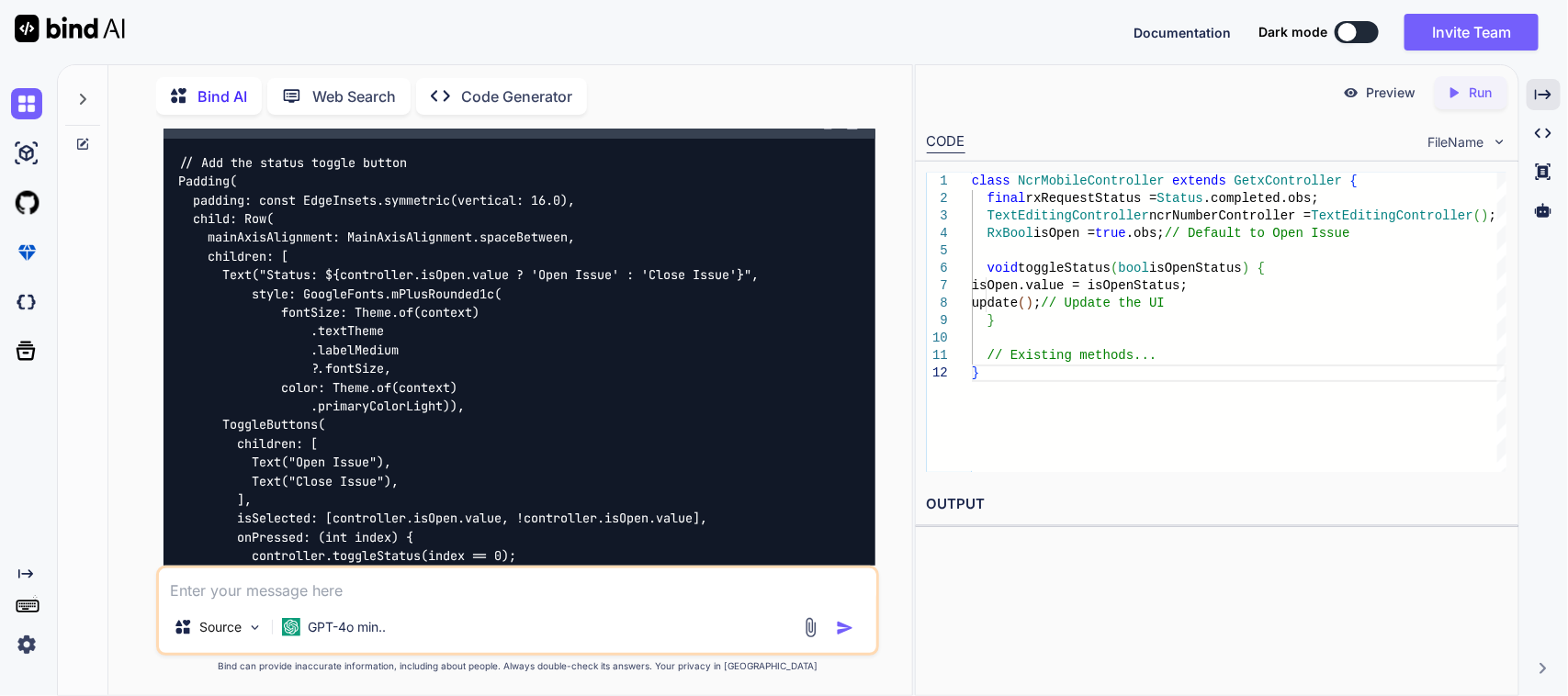
scroll to position [5774, 0]
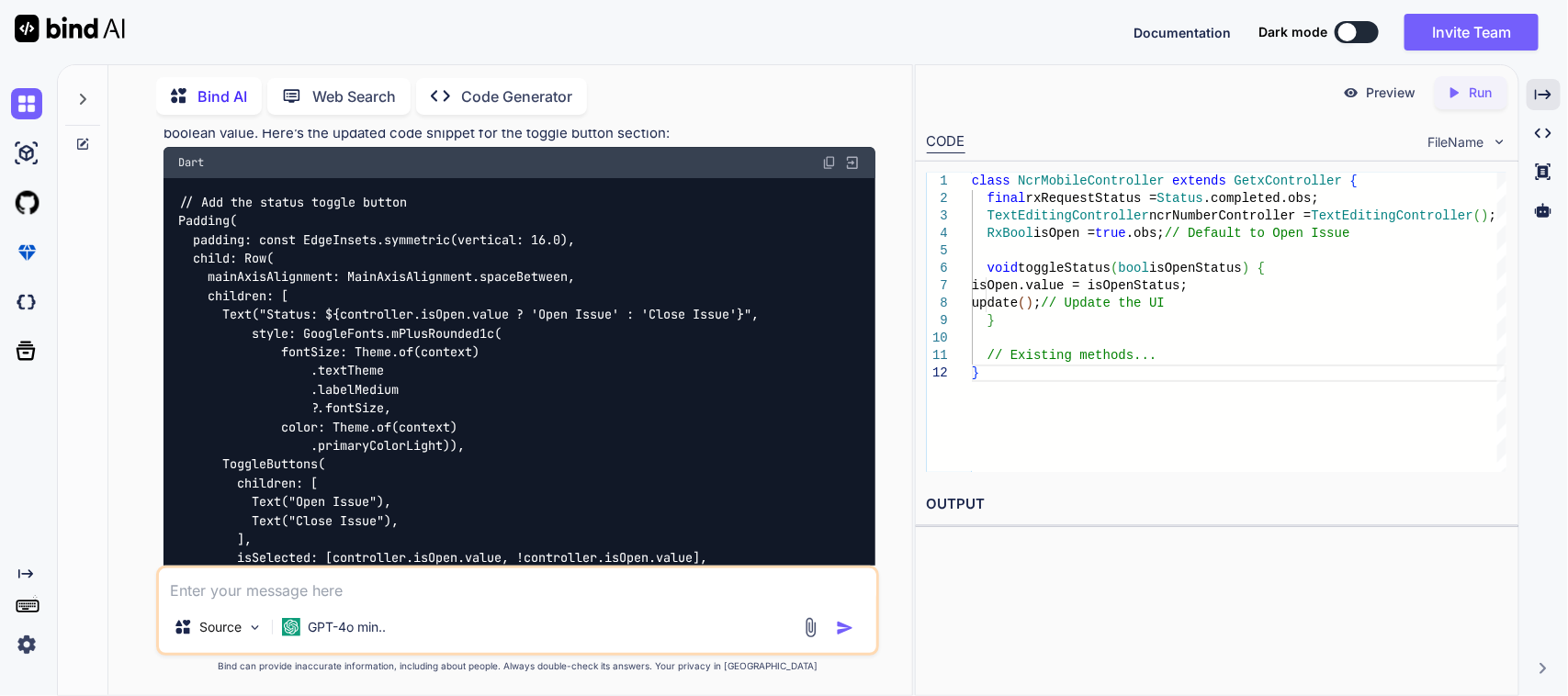
click at [826, 155] on img at bounding box center [829, 162] width 15 height 15
click at [270, 593] on textarea at bounding box center [518, 585] width 718 height 33
paste textarea "[URL][DOMAIN_NAME]"
type textarea "I want to implement the toggle button just like this => [URL][DOMAIN_NAME]"
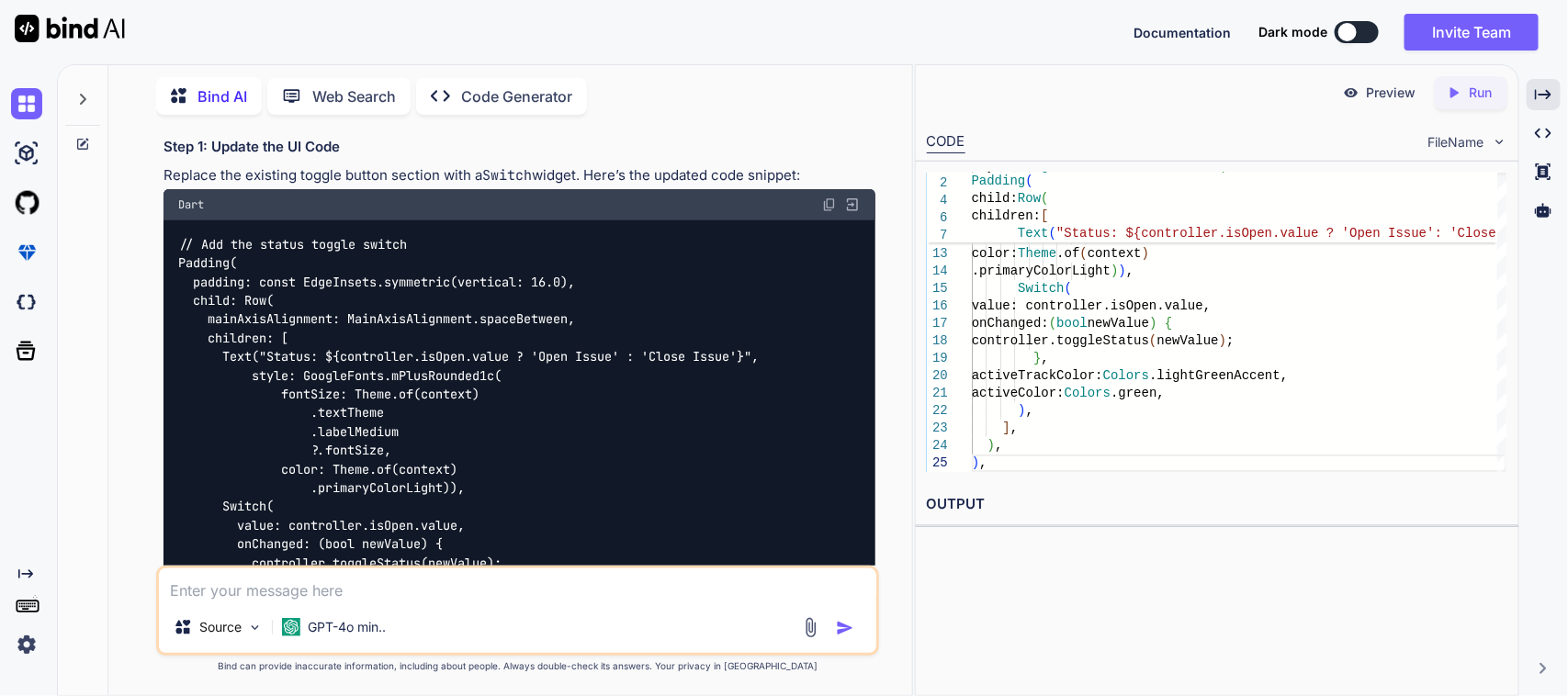
scroll to position [6751, 0]
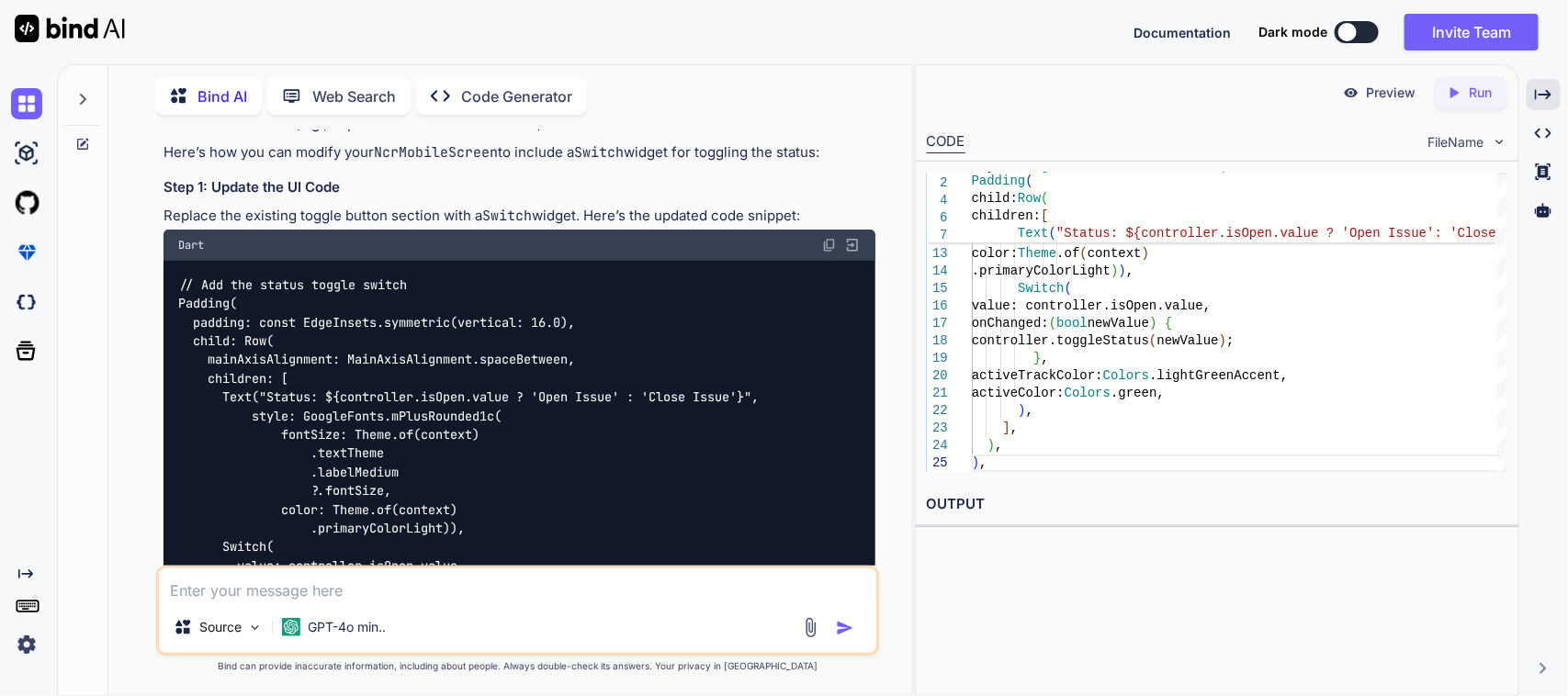
click at [827, 238] on img at bounding box center [829, 245] width 15 height 15
click at [382, 595] on textarea at bounding box center [518, 585] width 718 height 33
type textarea "T"
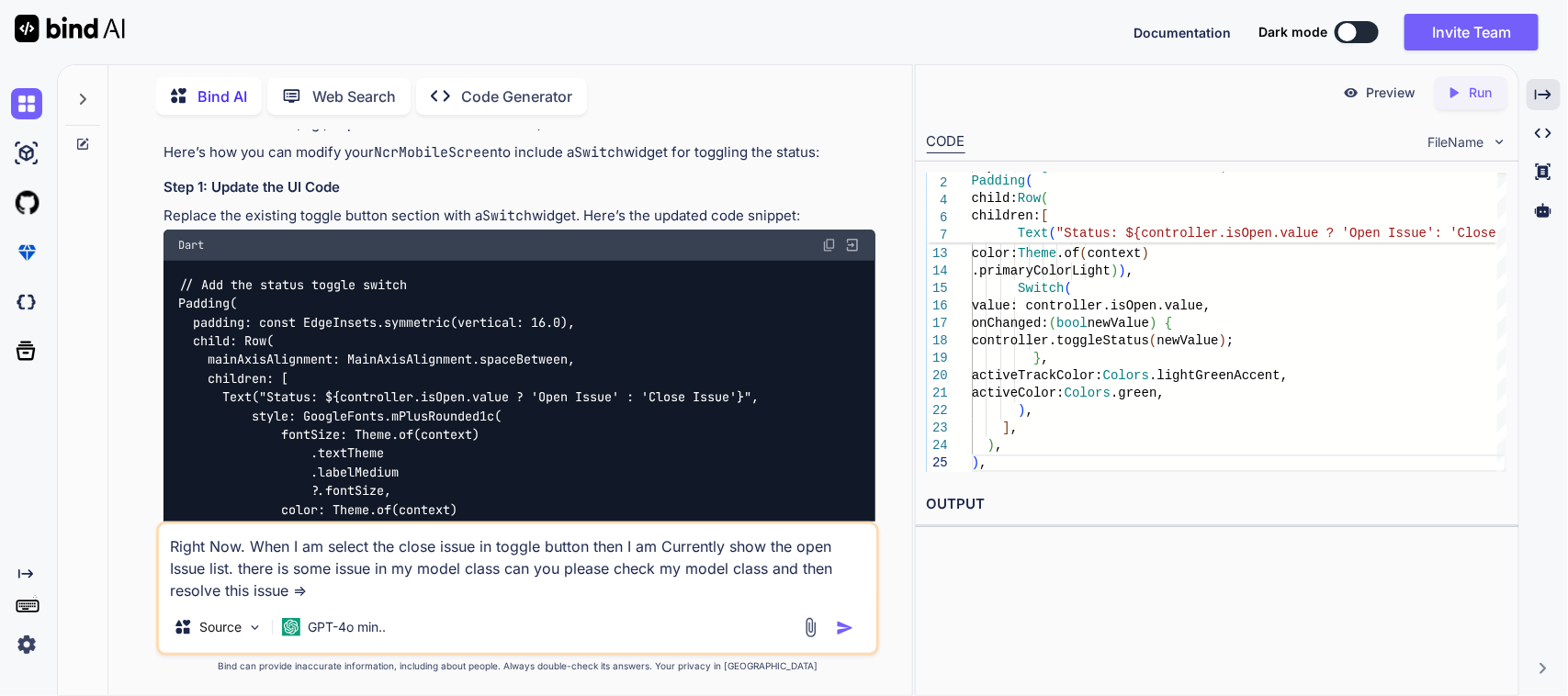
click at [406, 593] on textarea "Right Now. When I am select the close issue in toggle button then I am Currentl…" at bounding box center [518, 563] width 718 height 77
paste textarea "// // To parse this JSON data, do // // // // final ncrModel = ncrModelFromJson…"
type textarea "Right Now. When I am select the close issue in toggle button then I am Currentl…"
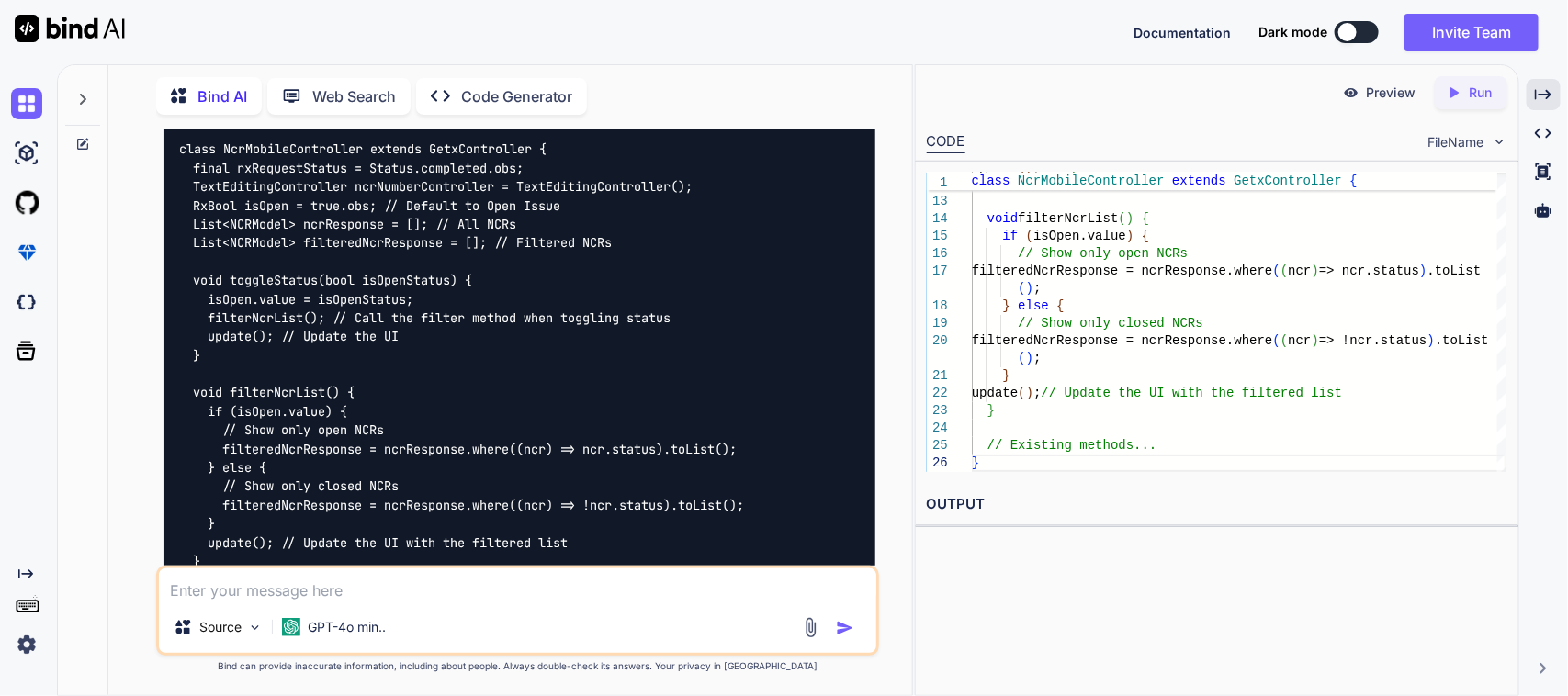
scroll to position [12194, 0]
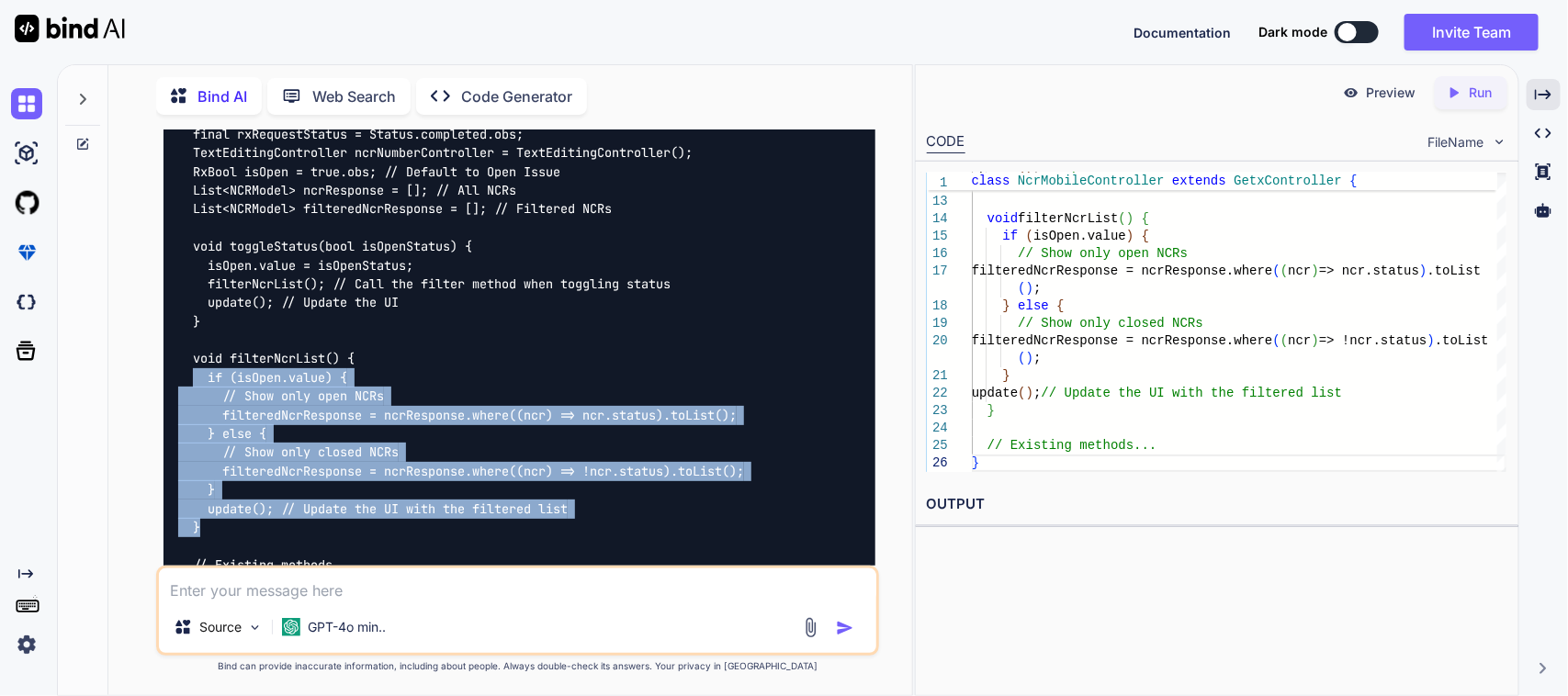
drag, startPoint x: 249, startPoint y: 420, endPoint x: 189, endPoint y: 267, distance: 164.3
click at [189, 267] on div "class NcrMobileController extends GetxController { final rxRequestStatus = Stat…" at bounding box center [520, 349] width 713 height 516
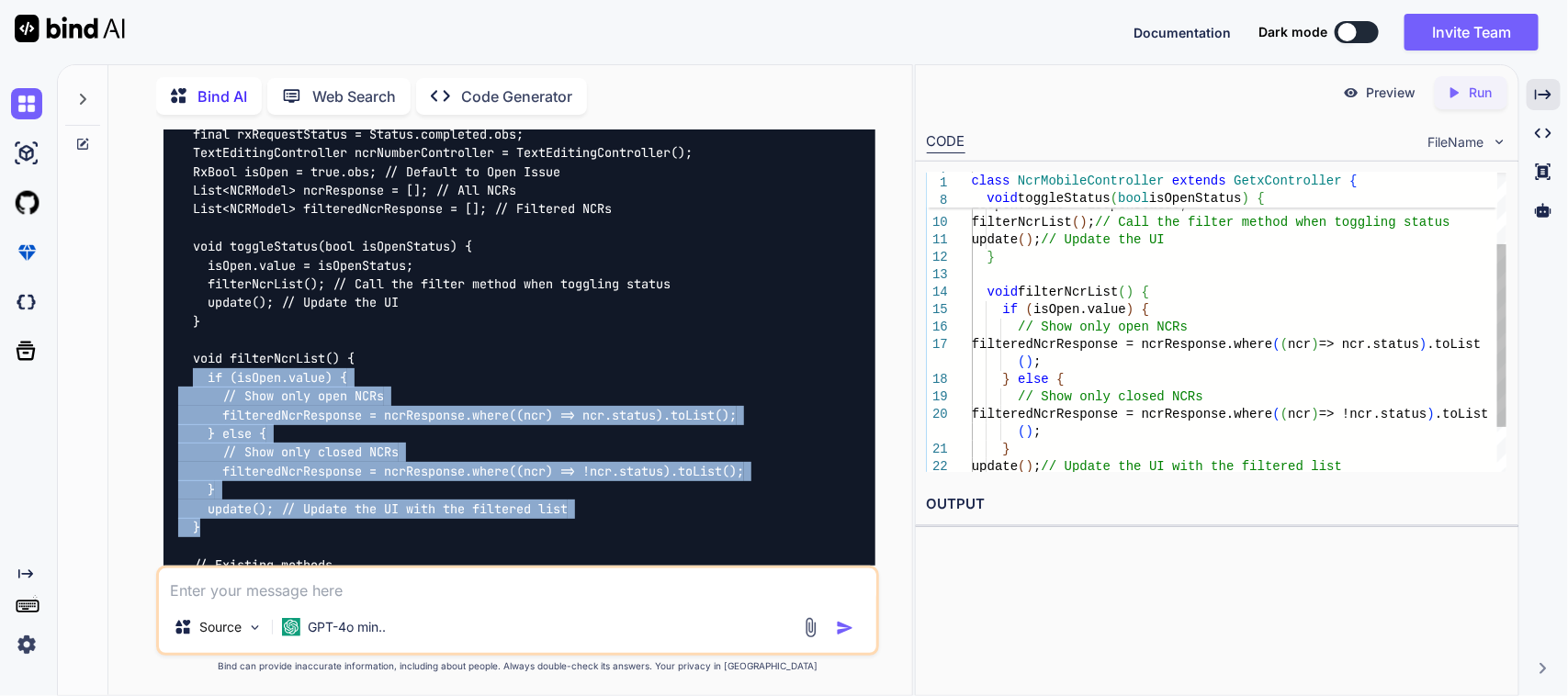
click at [1146, 289] on div "update ( ) ; // Update the UI } void filterNcrList ( ) { if ( isOpen.value ) { …" at bounding box center [1239, 301] width 534 height 489
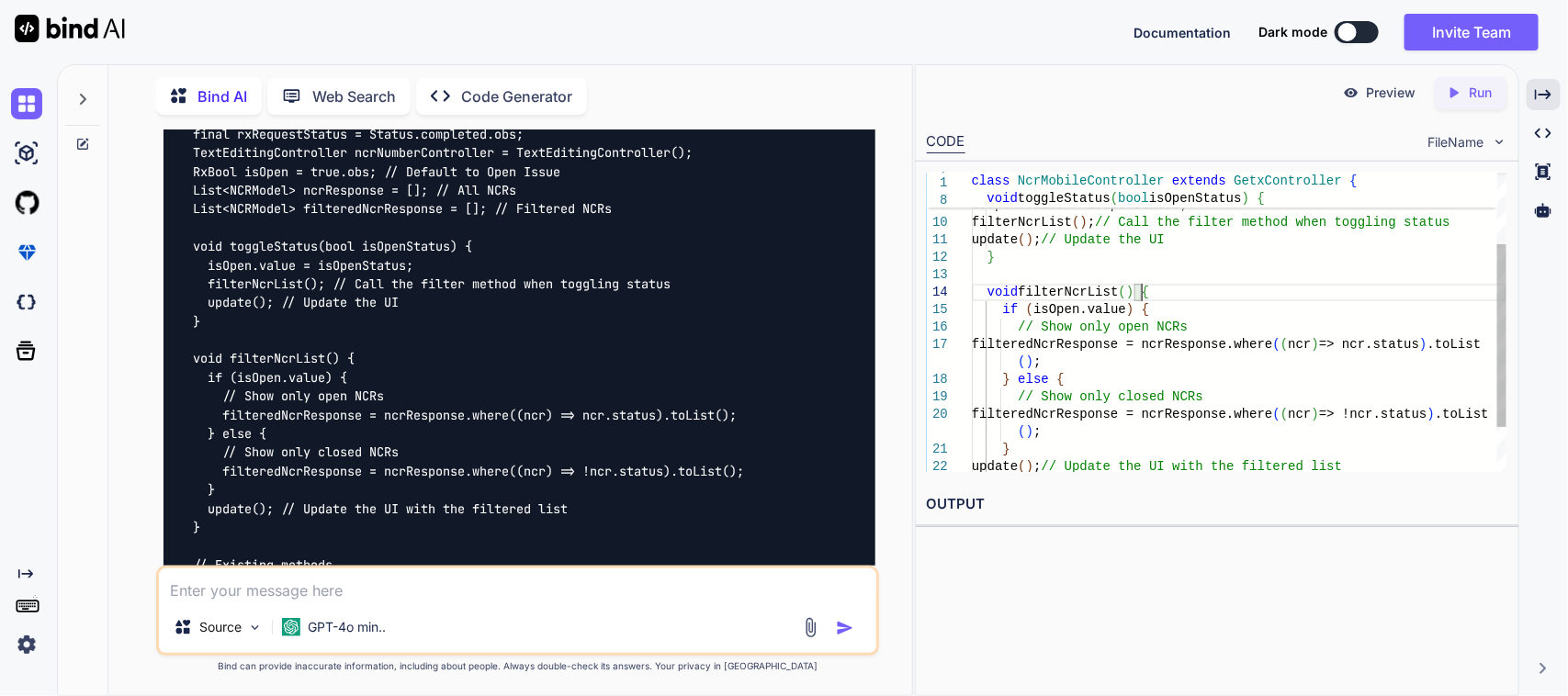
scroll to position [0, 0]
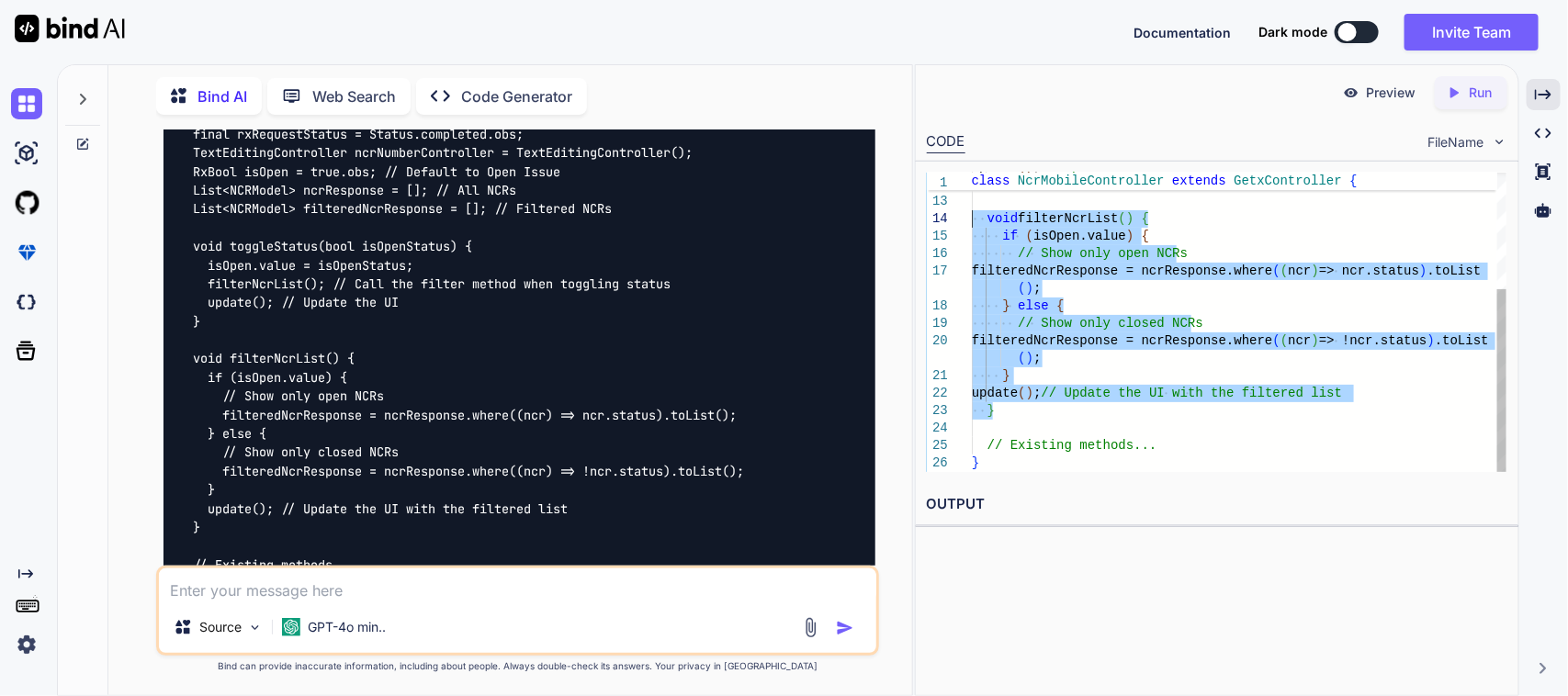
drag, startPoint x: 1048, startPoint y: 407, endPoint x: 970, endPoint y: 216, distance: 206.3
click at [972, 216] on div "update ( ) ; // Update the UI } void filterNcrList ( ) { if ( isOpen.value ) { …" at bounding box center [1239, 228] width 534 height 489
type textarea "update(); // Update the UI } void filterNcrList() { if (isOpen.value) { // Show…"
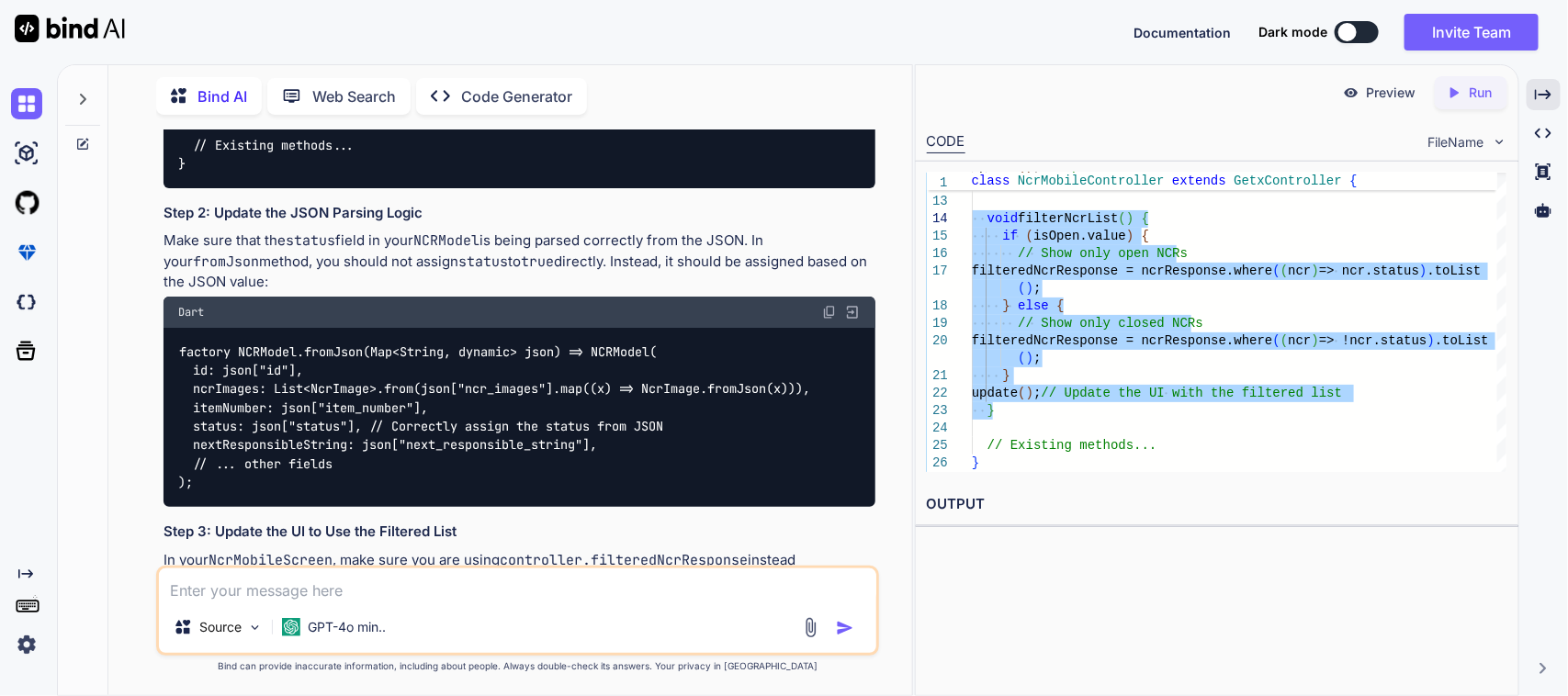
scroll to position [12654, 0]
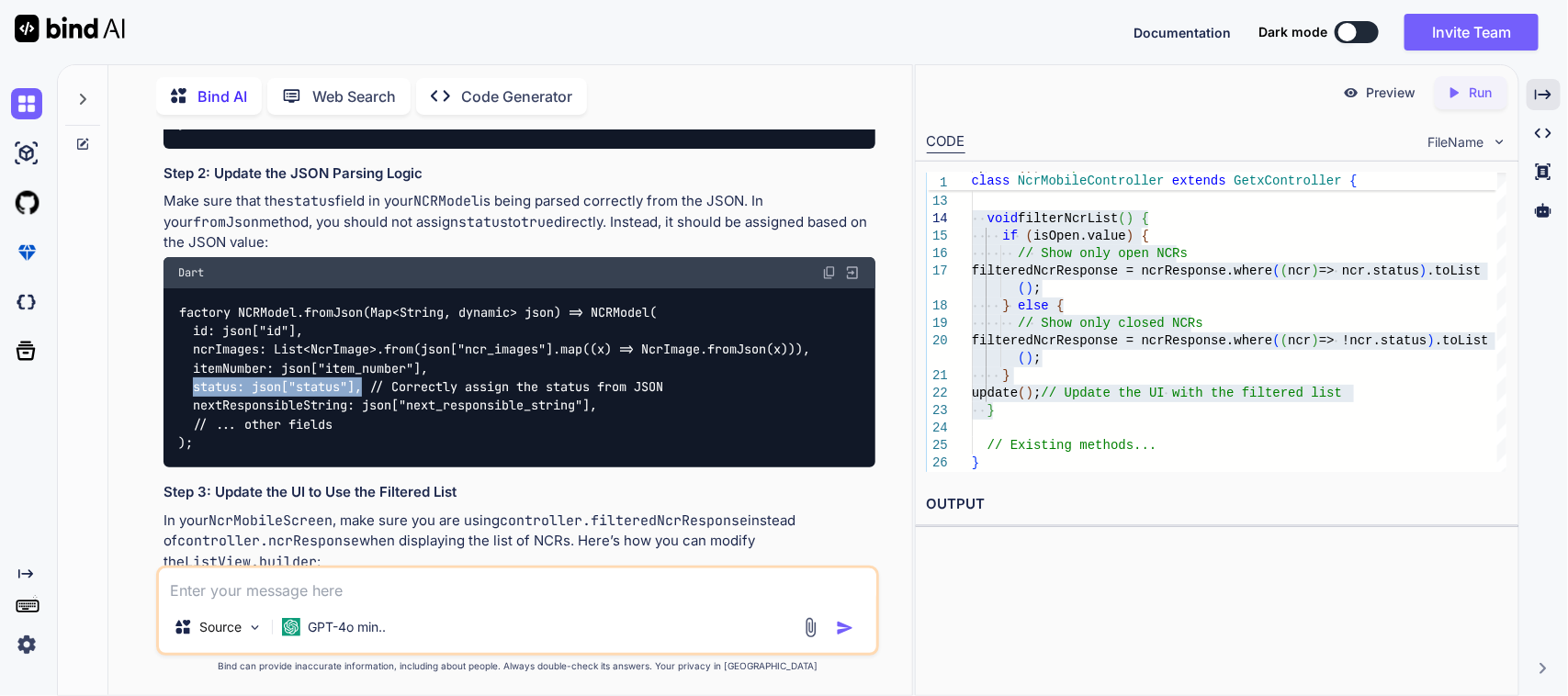
drag, startPoint x: 364, startPoint y: 277, endPoint x: 193, endPoint y: 278, distance: 171.0
click at [193, 303] on code "factory NCRModel.fromJson(Map<String, dynamic> json) => NCRModel( id: json["id"…" at bounding box center [494, 378] width 632 height 150
copy code "status: json["status"],"
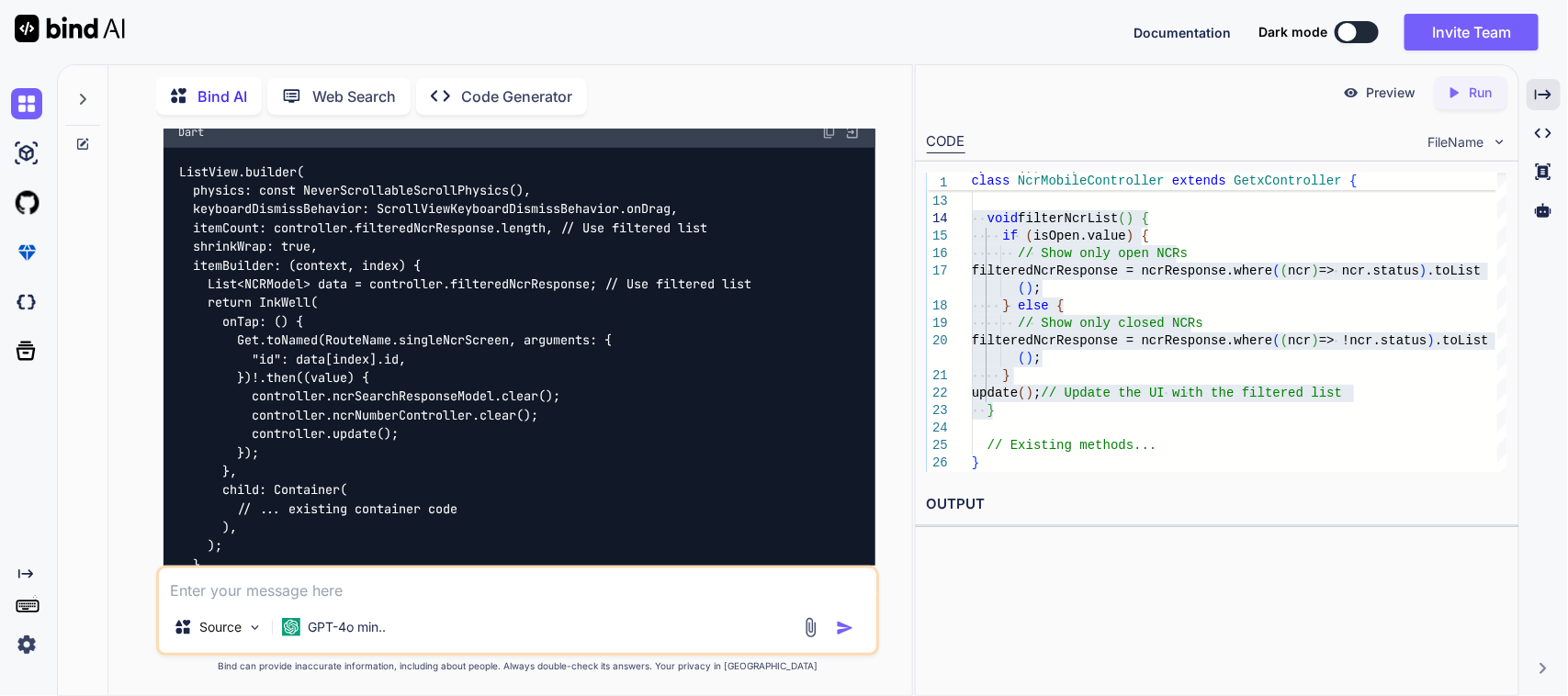
scroll to position [12998, 0]
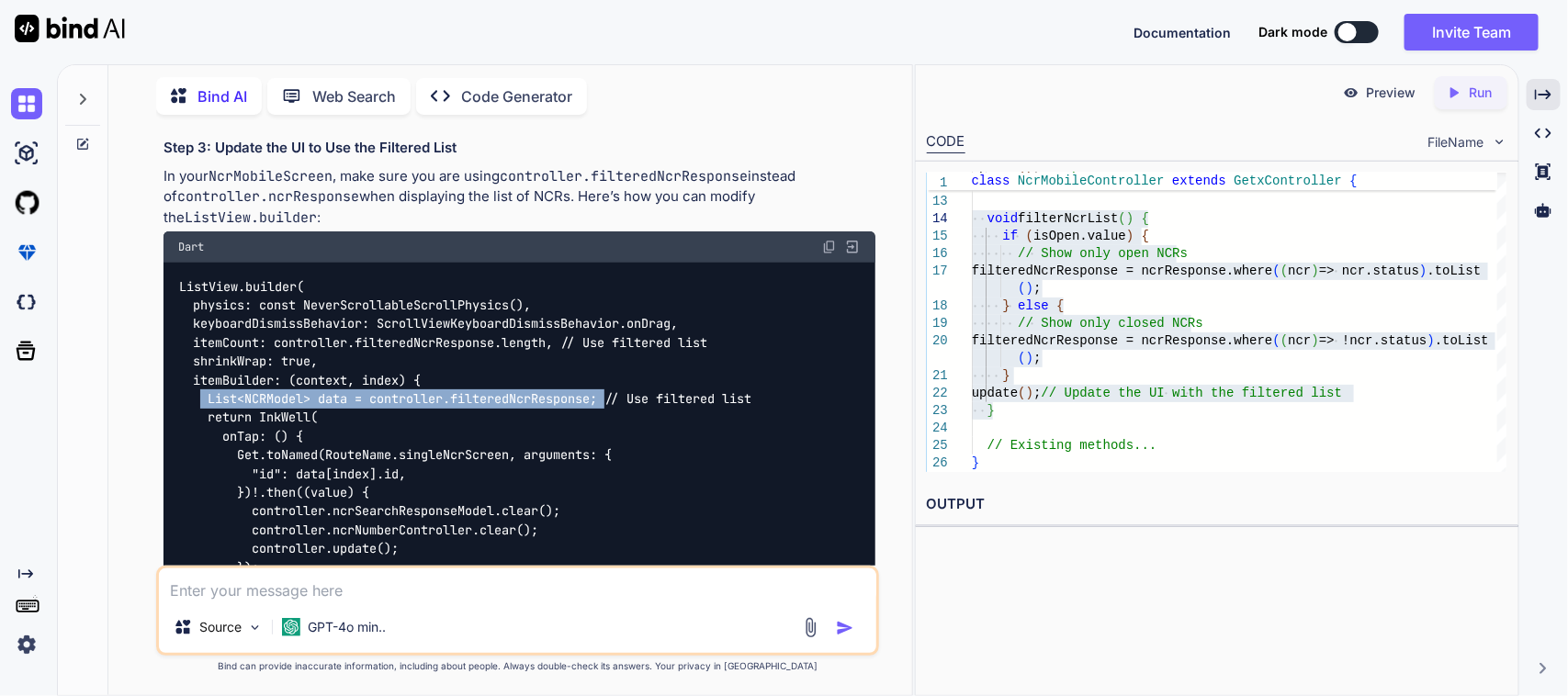
drag, startPoint x: 200, startPoint y: 289, endPoint x: 609, endPoint y: 285, distance: 409.0
click at [609, 285] on code "ListView.builder( physics: const NeverScrollableScrollPhysics(), keyboardDismis…" at bounding box center [465, 493] width 573 height 431
copy code "List<NCRModel> data = controller.filteredNcrResponse;"
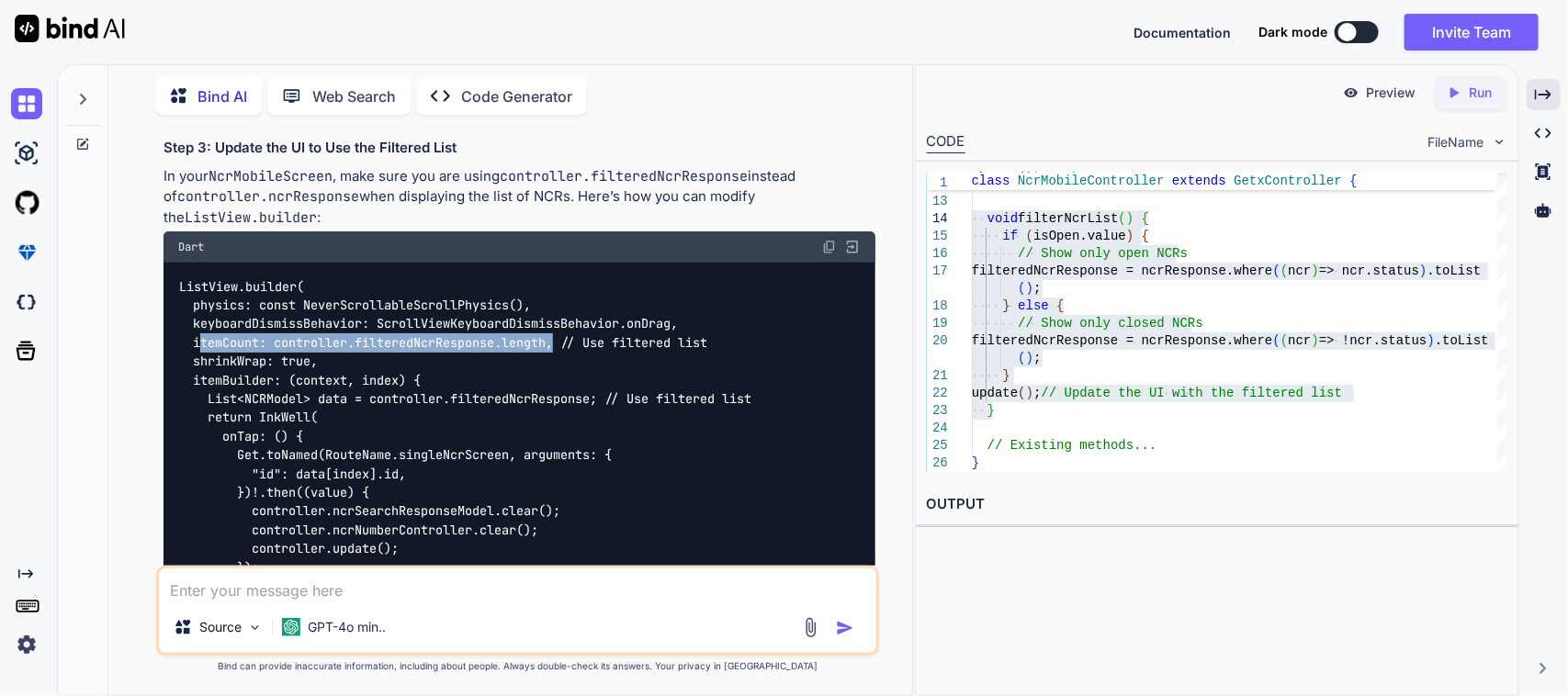
drag, startPoint x: 563, startPoint y: 234, endPoint x: 198, endPoint y: 235, distance: 365.0
click at [198, 277] on code "ListView.builder( physics: const NeverScrollableScrollPhysics(), keyboardDismis…" at bounding box center [465, 493] width 573 height 431
click at [374, 277] on code "ListView.builder( physics: const NeverScrollableScrollPhysics(), keyboardDismis…" at bounding box center [465, 493] width 573 height 431
drag, startPoint x: 188, startPoint y: 235, endPoint x: 563, endPoint y: 239, distance: 375.0
click at [563, 277] on code "ListView.builder( physics: const NeverScrollableScrollPhysics(), keyboardDismis…" at bounding box center [465, 493] width 573 height 431
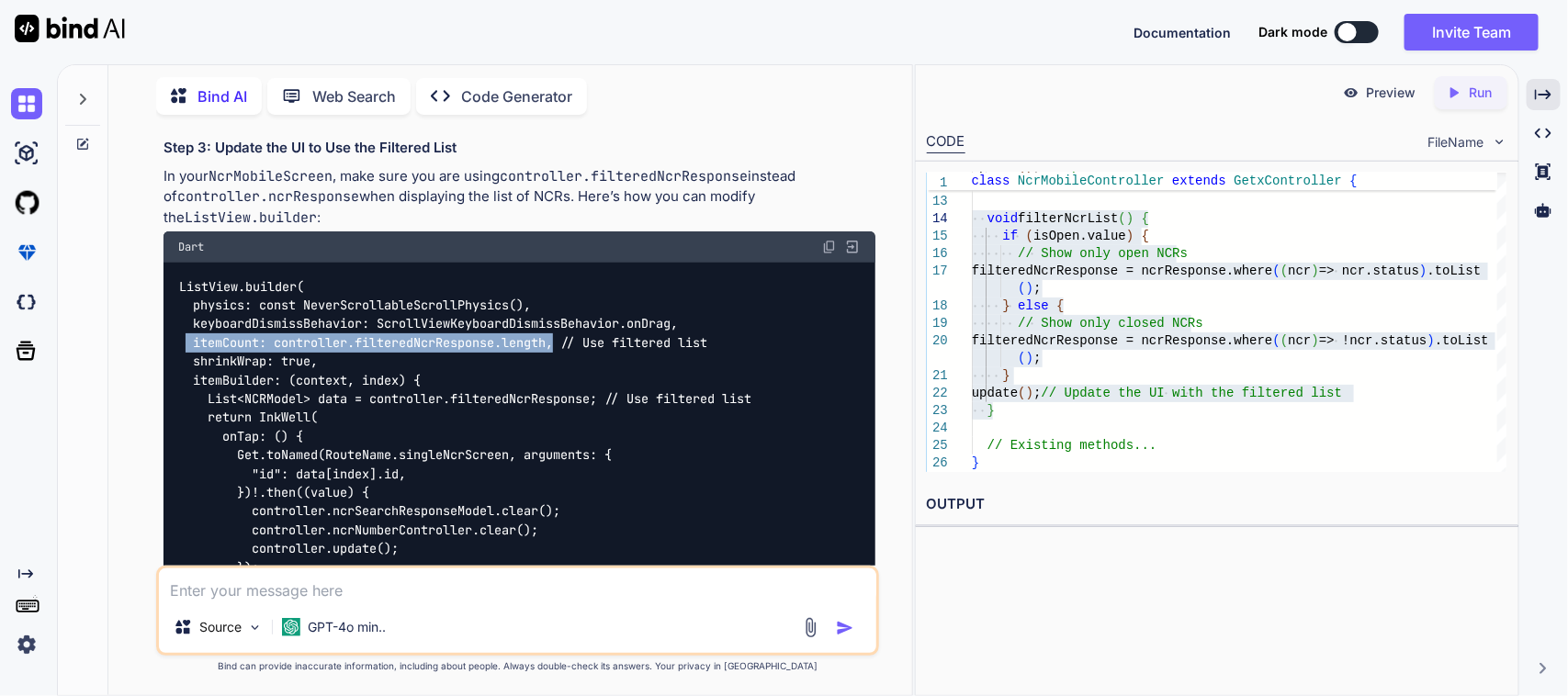
copy code "itemCount: controller.filteredNcrResponse.length,"
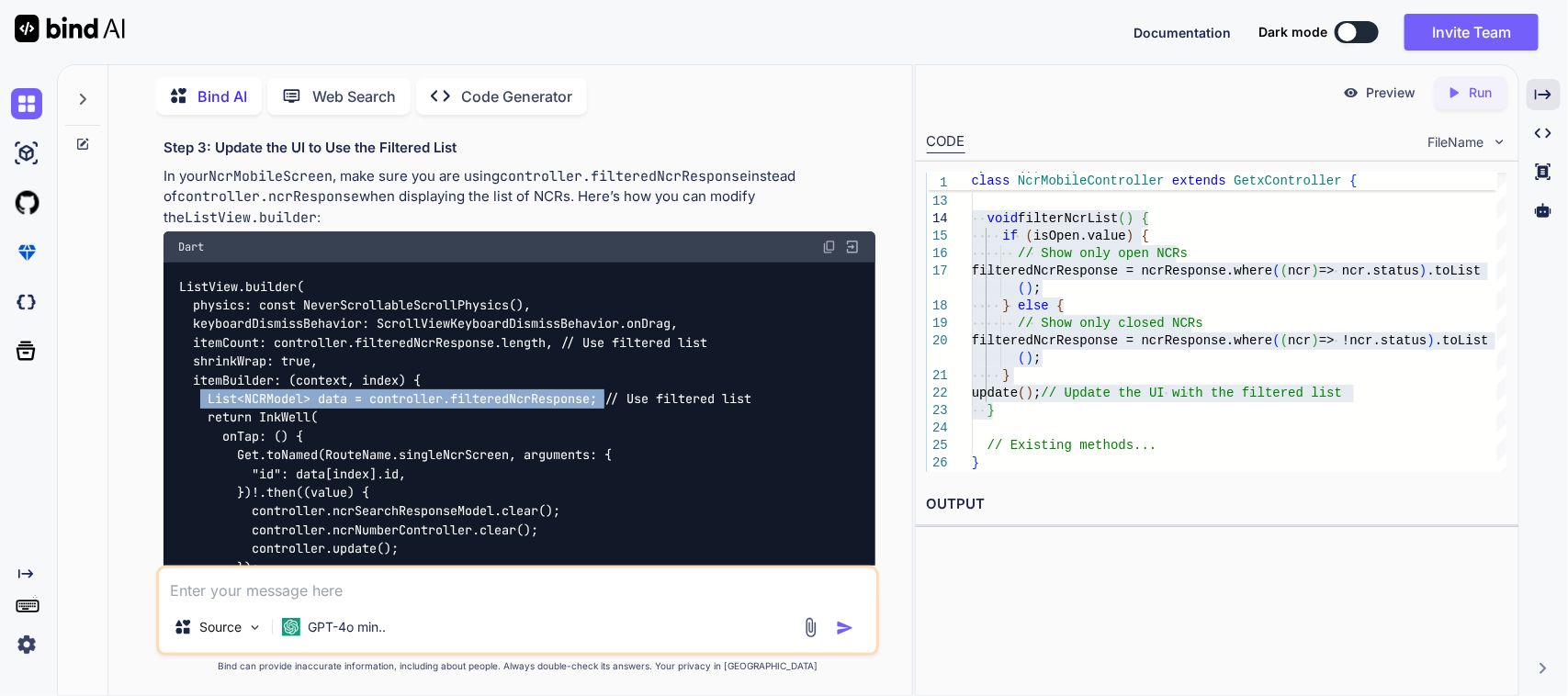
drag, startPoint x: 201, startPoint y: 286, endPoint x: 611, endPoint y: 285, distance: 410.0
click at [611, 285] on code "ListView.builder( physics: const NeverScrollableScrollPhysics(), keyboardDismis…" at bounding box center [465, 493] width 573 height 431
copy code "List<NCRModel> data = controller.filteredNcrResponse;"
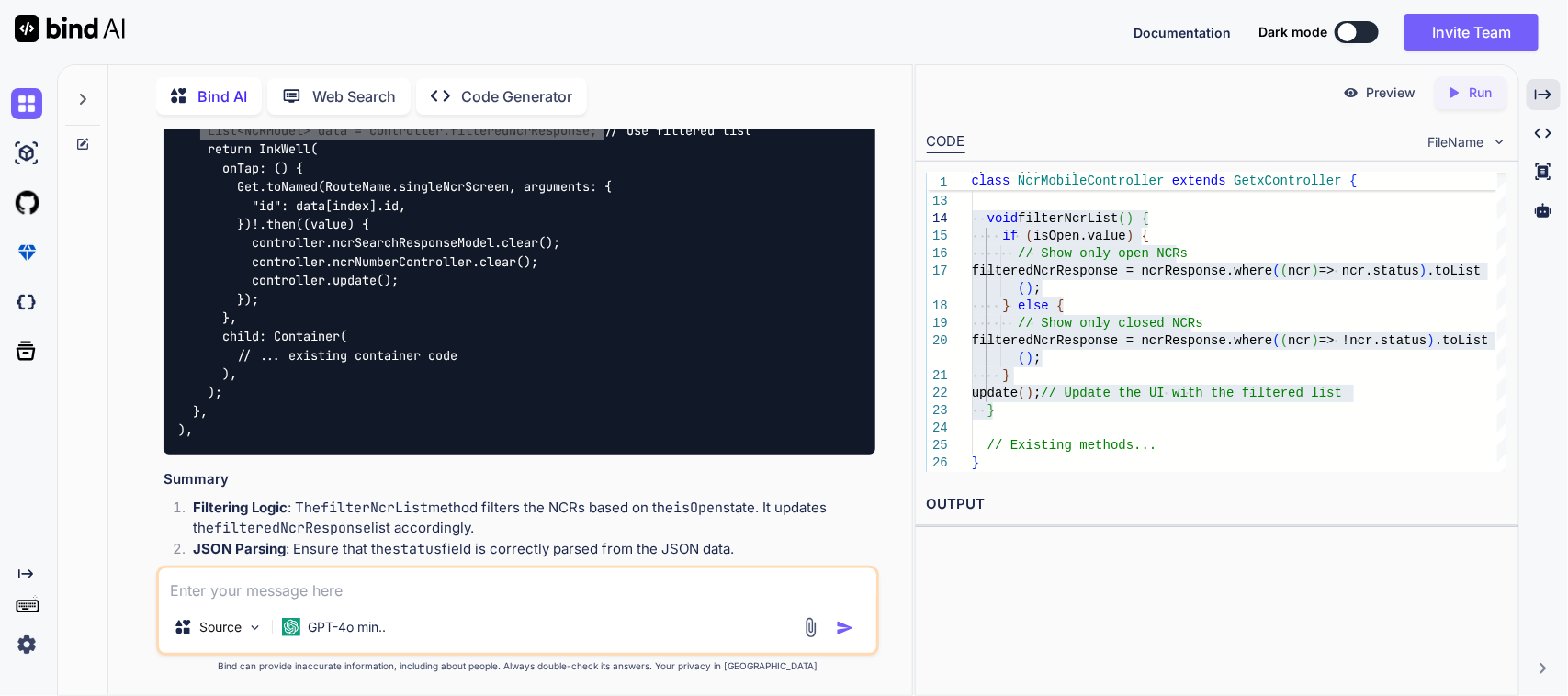
scroll to position [13274, 0]
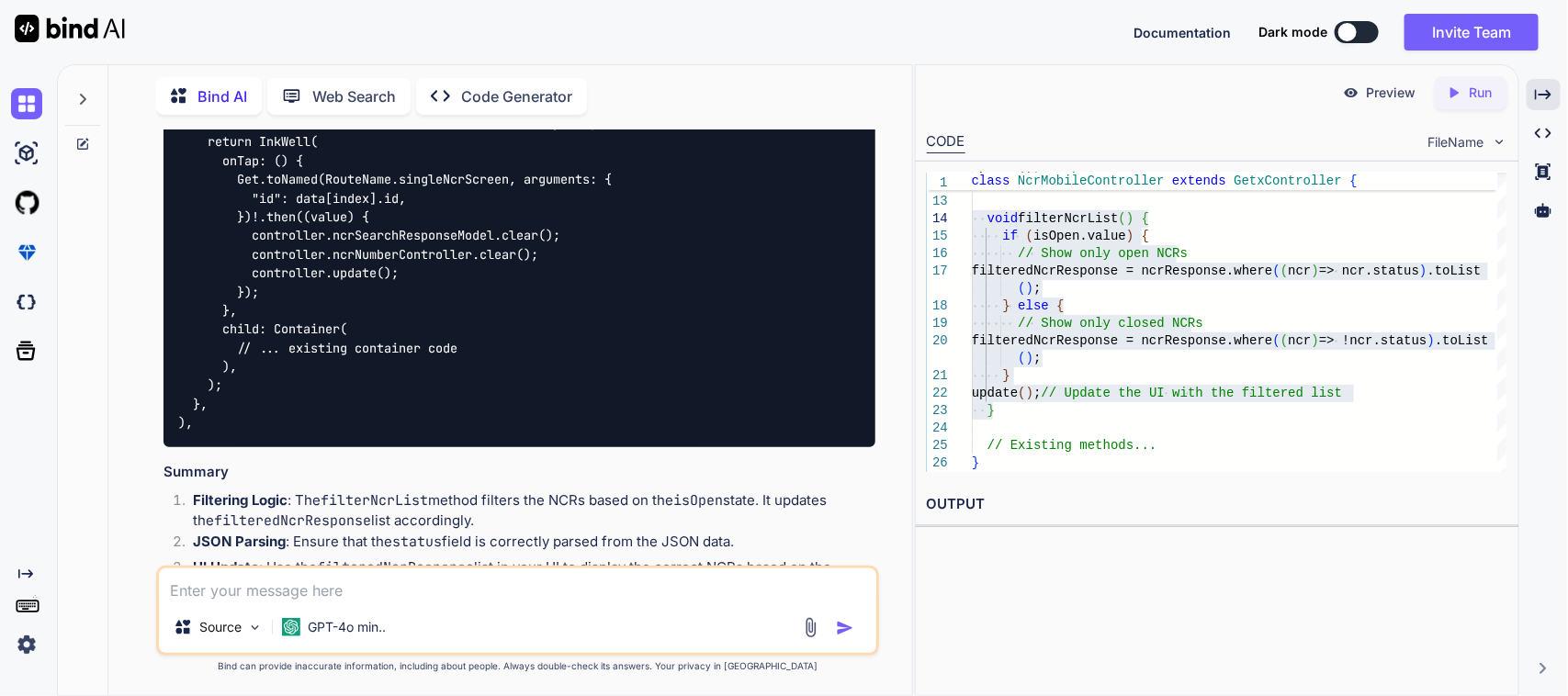
click at [218, 579] on textarea at bounding box center [518, 585] width 718 height 33
paste textarea "/flutter (28140): [ERROR:flutter/runtime/dart_vm_[DOMAIN_NAME](40)] Unhandled E…"
type textarea "I am facing some issue => /flutter (28140): [ERROR:flutter/runtime/dart_vm_[DOM…"
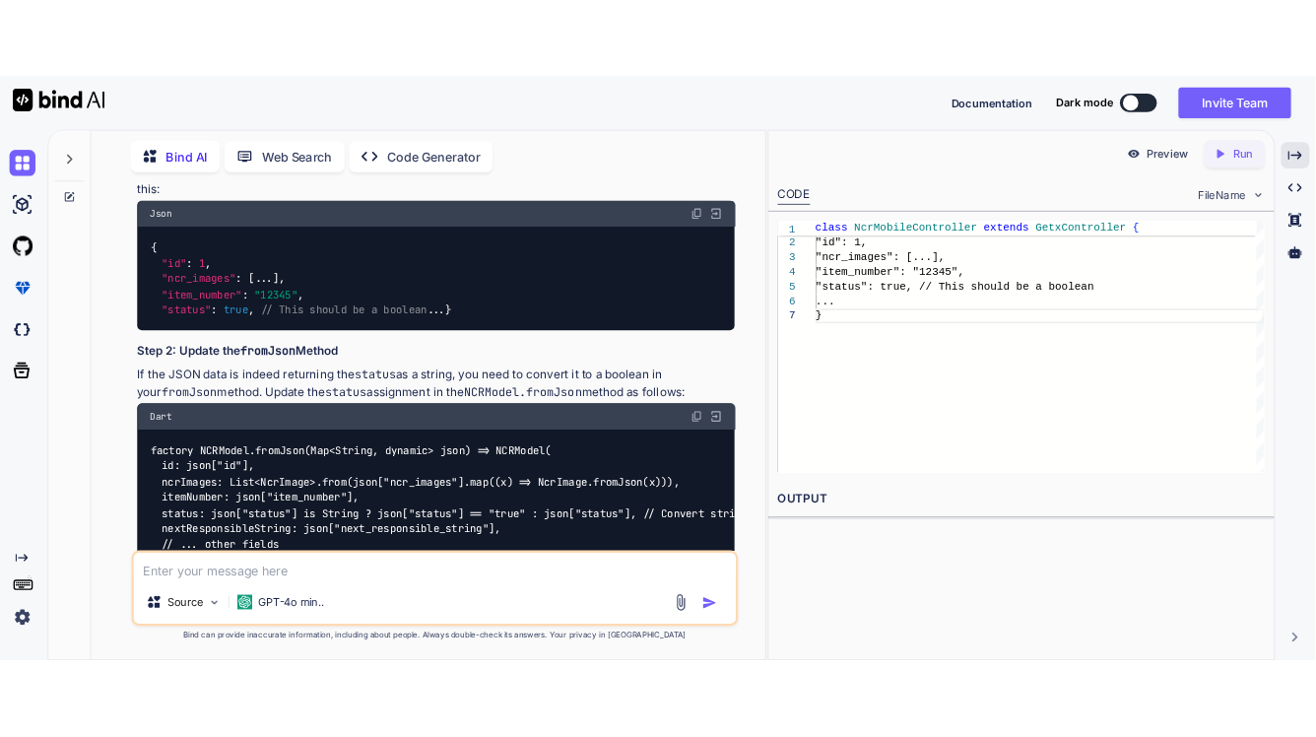
scroll to position [15285, 0]
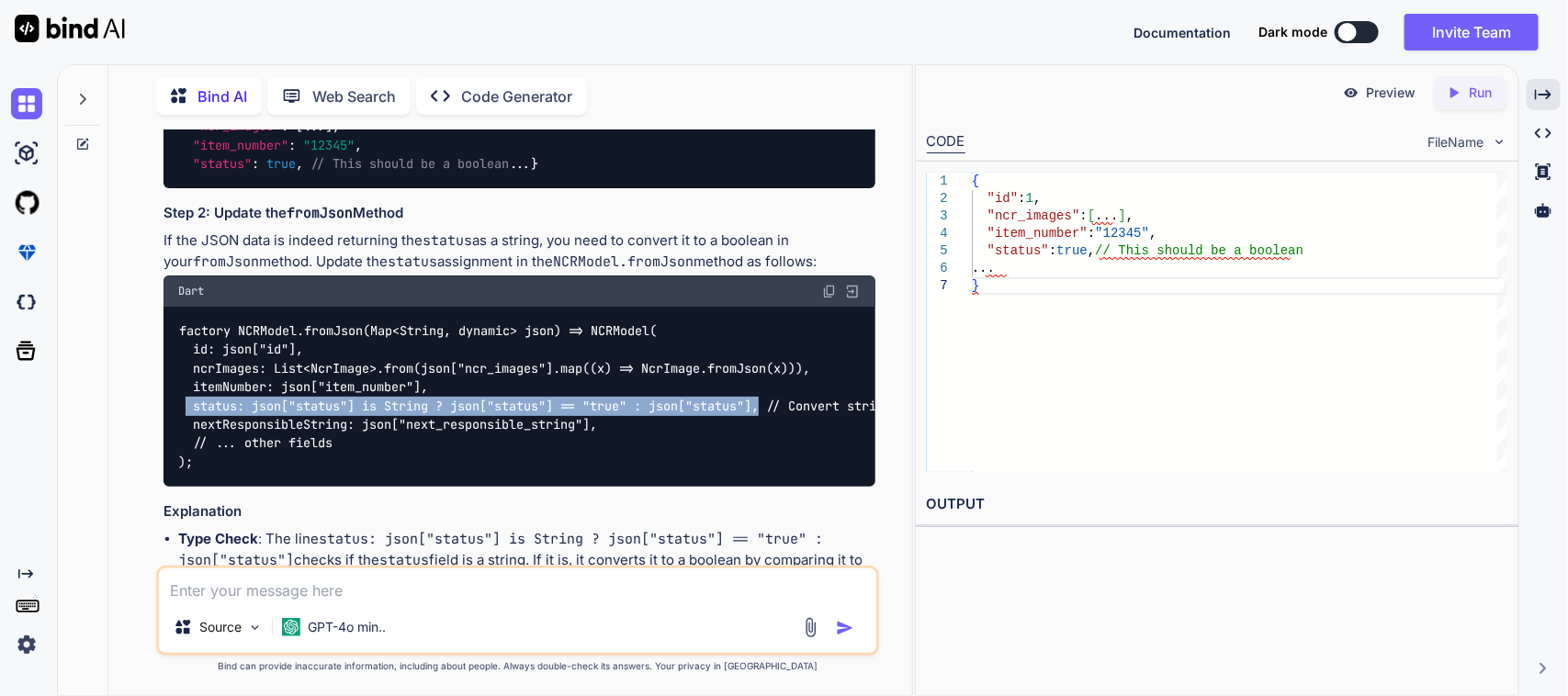
drag, startPoint x: 187, startPoint y: 335, endPoint x: 771, endPoint y: 331, distance: 584.0
click at [771, 331] on code "factory NCRModel.fromJson(Map<String, dynamic> json) => NCRModel( id: json["id"…" at bounding box center [563, 397] width 771 height 150
copy code "status: json["status"] is String ? json["status"] == "true" : json["status"],"
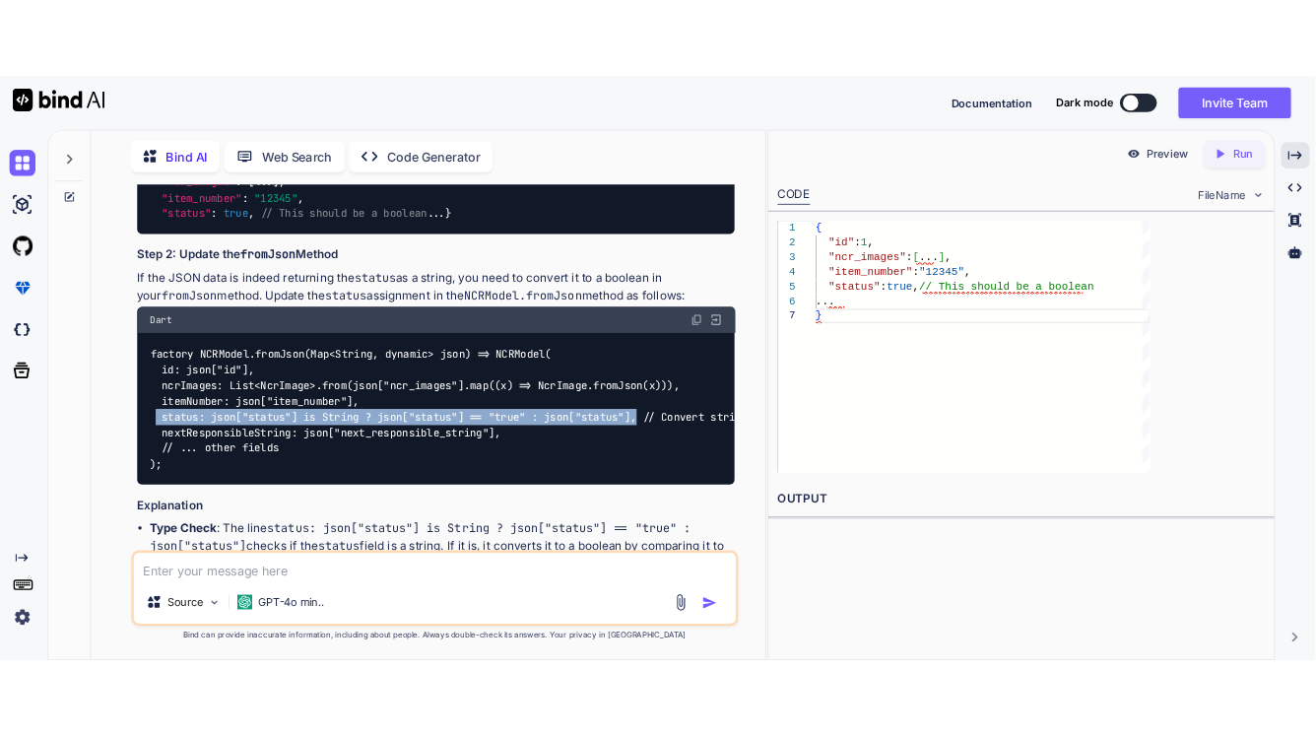
scroll to position [18490, 0]
